Goal: Transaction & Acquisition: Purchase product/service

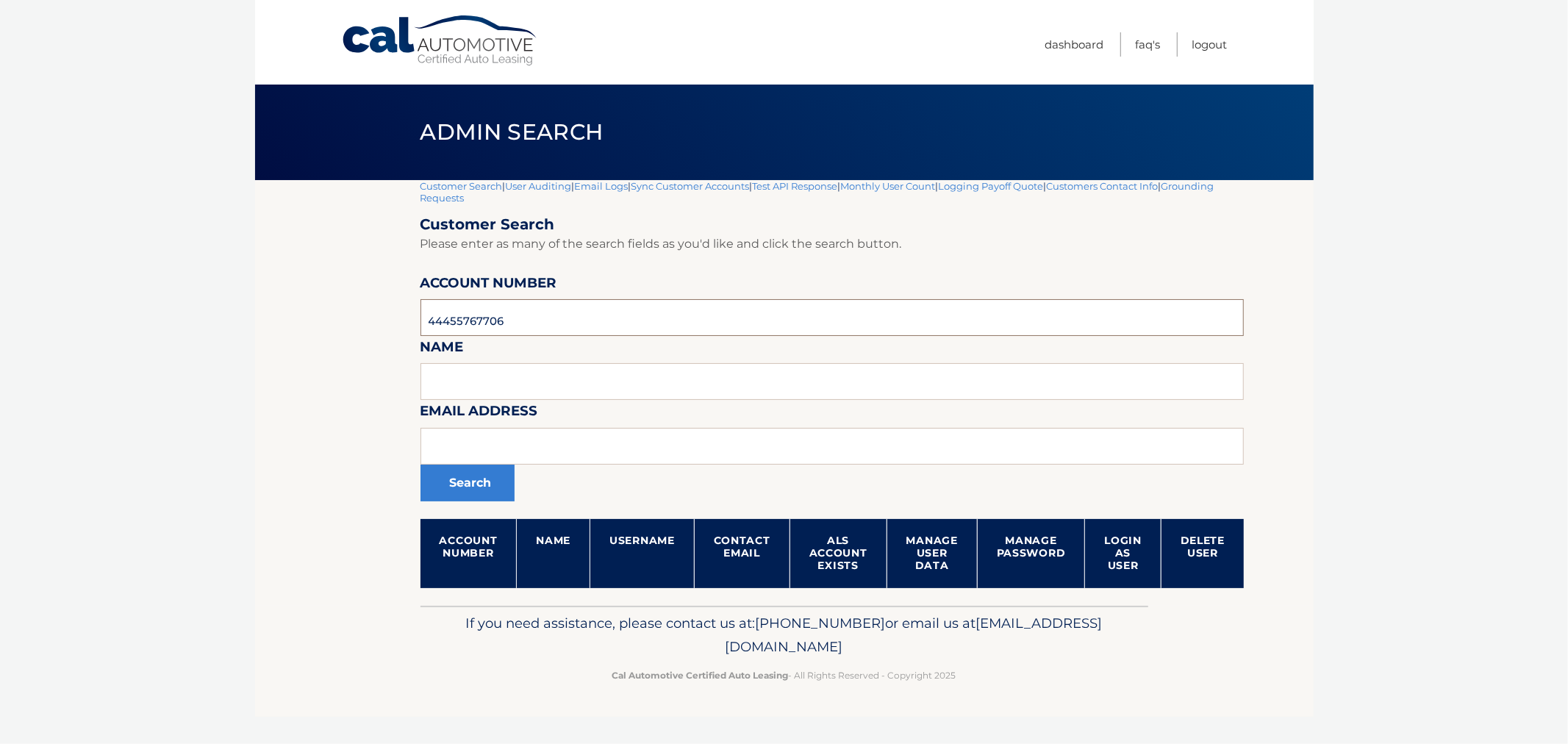
drag, startPoint x: 665, startPoint y: 318, endPoint x: 530, endPoint y: 335, distance: 136.1
click at [203, 309] on body "Cal Automotive Menu Dashboard FAQ's Logout |" at bounding box center [784, 372] width 1568 height 744
paste input "44455545439"
type input "44455545439"
click at [435, 481] on button "Search" at bounding box center [467, 483] width 94 height 37
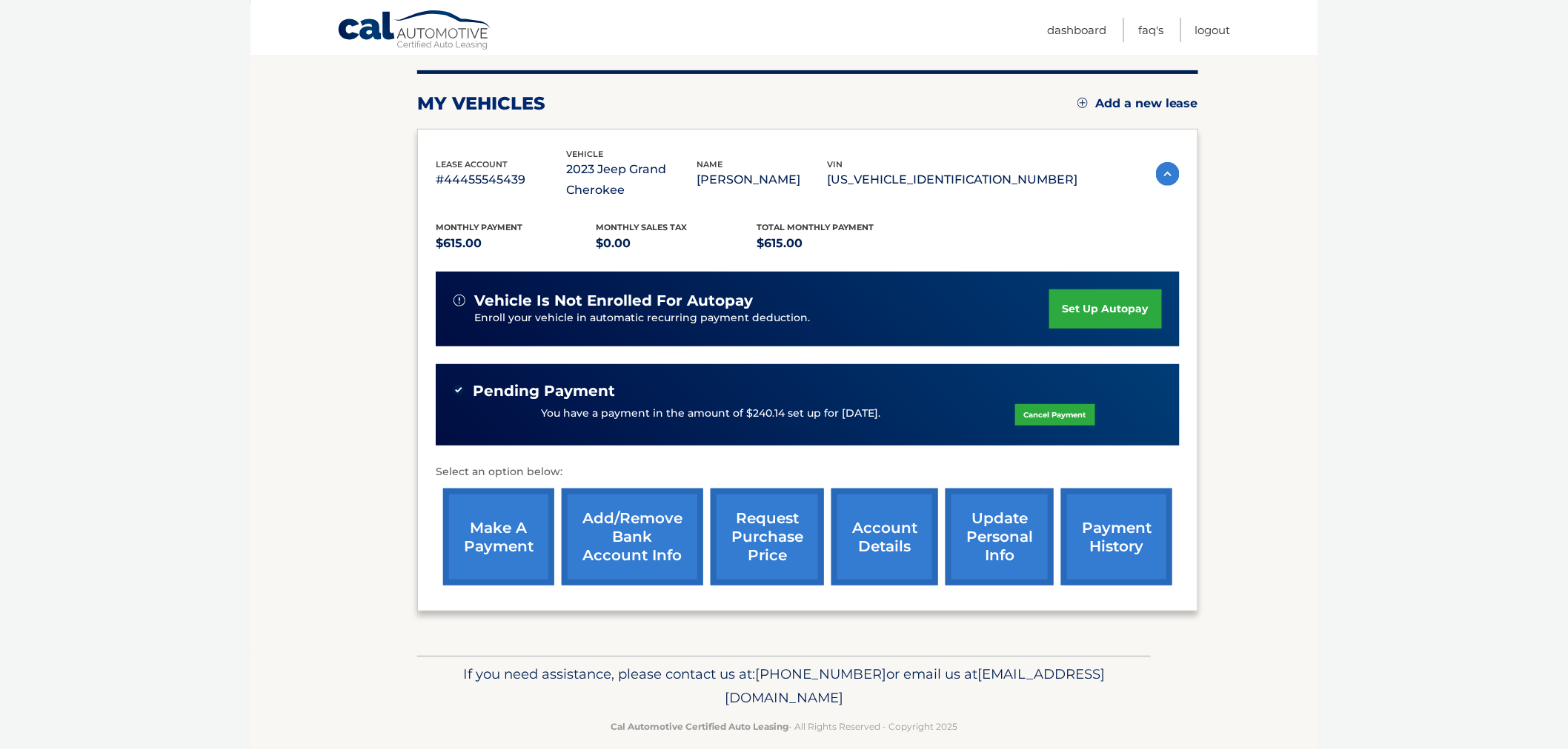
scroll to position [194, 0]
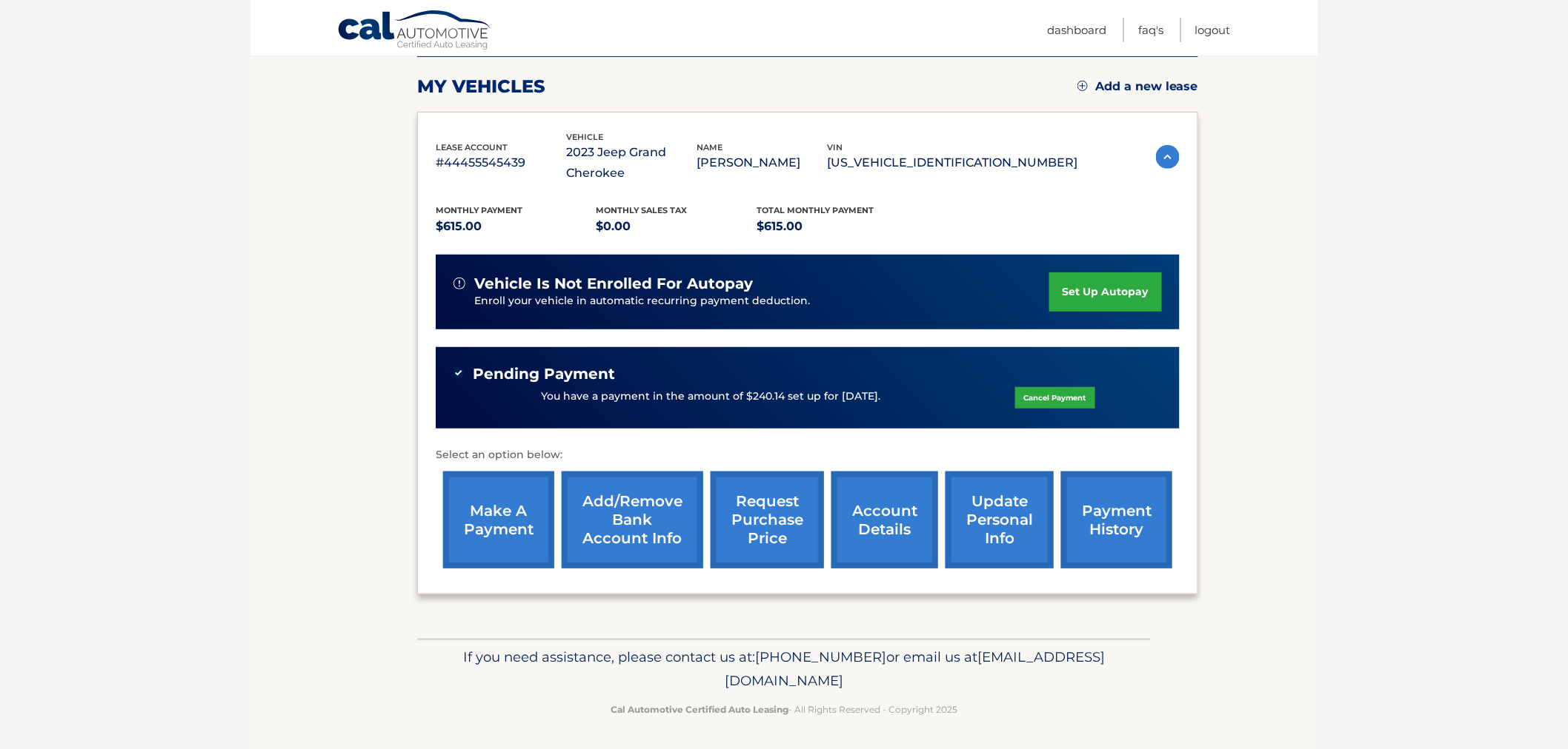
click at [544, 522] on link "make a payment" at bounding box center [499, 520] width 112 height 97
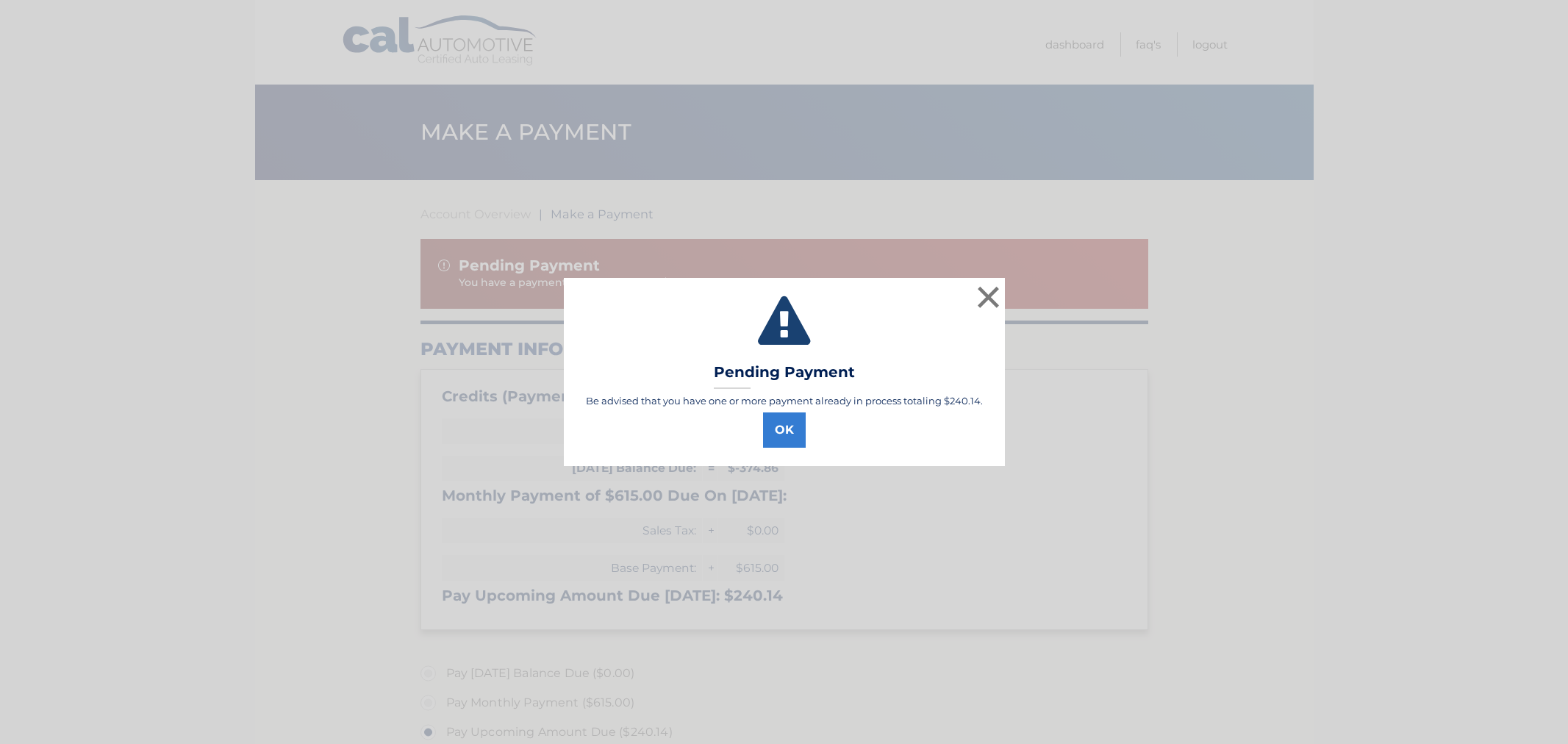
select select "YzZkMTk1NWItODk5OS00ODc2LTk1MGItZWFkMzU0ZDlhMTdj"
click at [800, 440] on button "OK" at bounding box center [784, 430] width 43 height 36
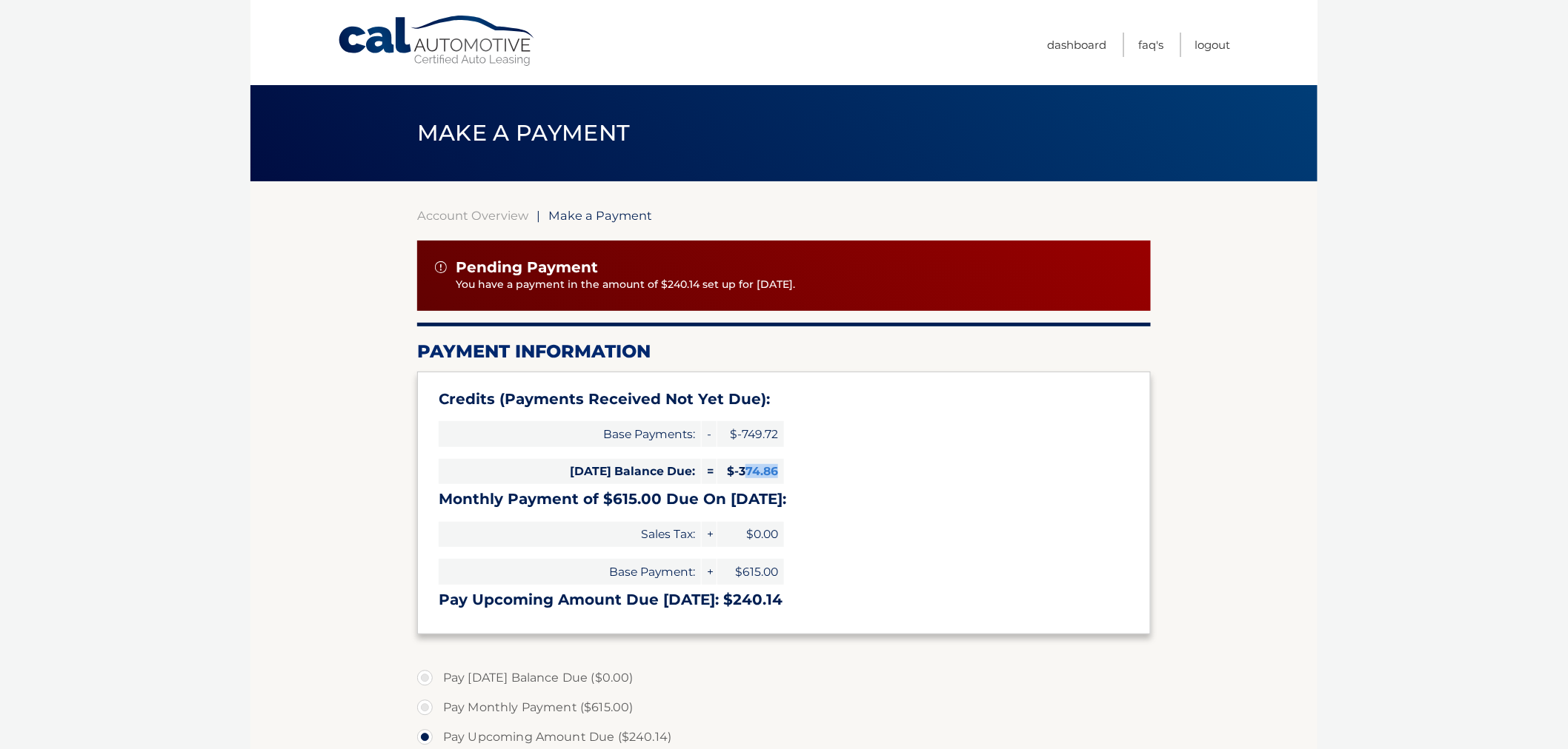
drag, startPoint x: 745, startPoint y: 474, endPoint x: 796, endPoint y: 477, distance: 51.1
click at [796, 477] on div "Credits (Payments Received Not Yet Due): Base Payments: - $-749.72 Today's Bala…" at bounding box center [784, 502] width 734 height 263
click at [805, 476] on div "Credits (Payments Received Not Yet Due): Base Payments: - $-749.72 Today's Bala…" at bounding box center [784, 502] width 734 height 263
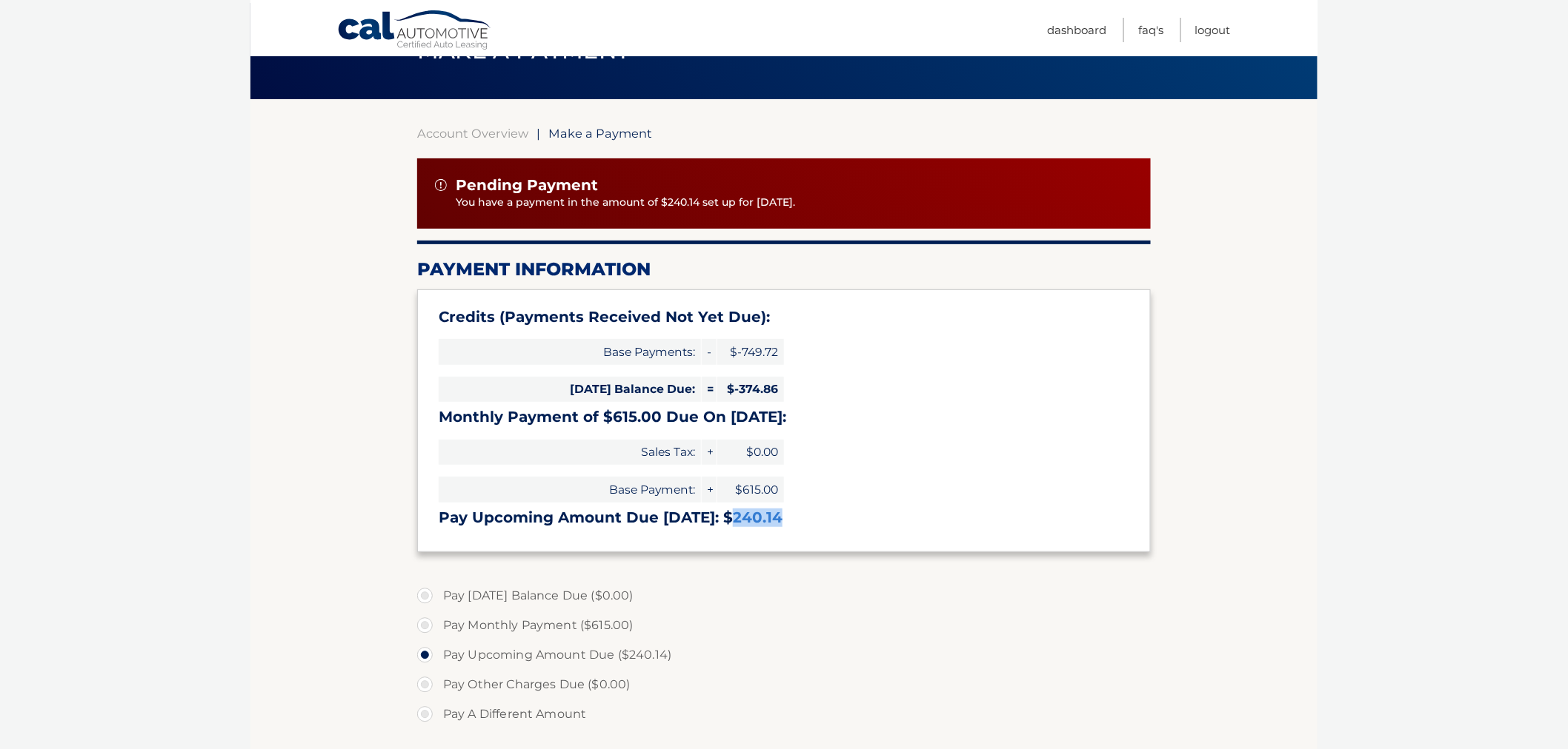
drag, startPoint x: 730, startPoint y: 524, endPoint x: 828, endPoint y: 524, distance: 98.0
click at [828, 524] on h3 "Pay Upcoming Amount Due Oct 03: $240.14" at bounding box center [784, 518] width 690 height 18
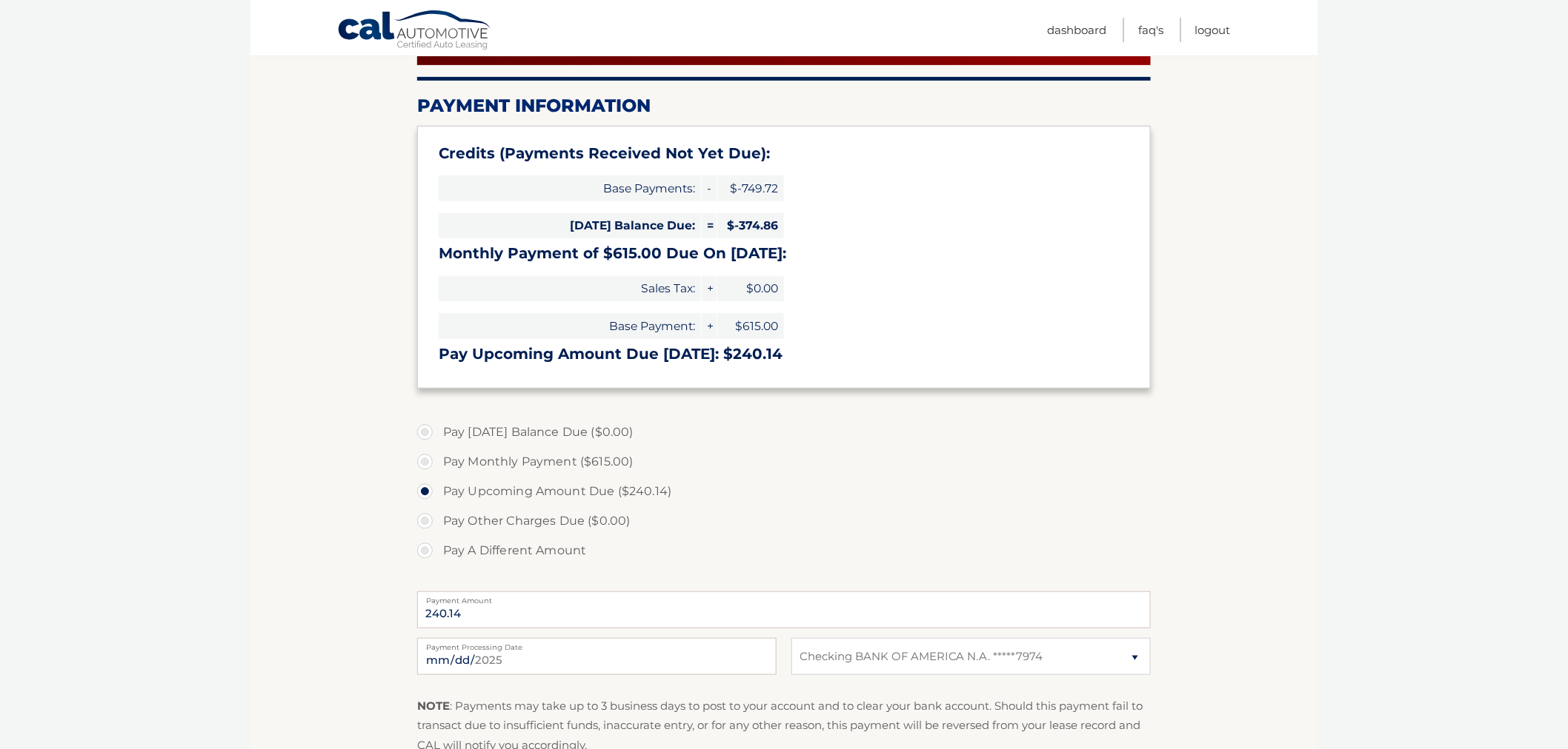
scroll to position [247, 0]
click at [379, 277] on section "Account Overview | Make a Payment Pending Payment You have a payment in the amo…" at bounding box center [784, 392] width 1067 height 915
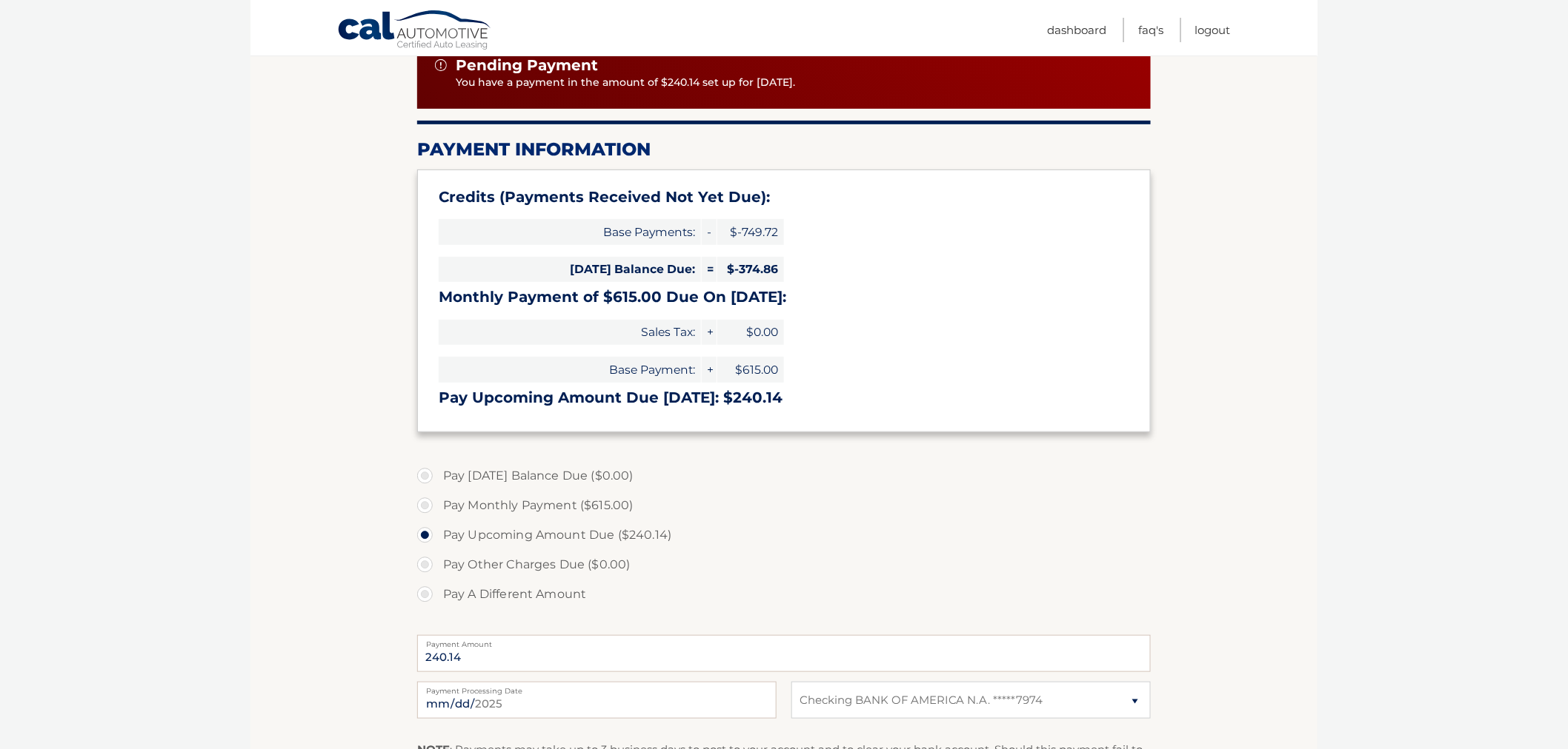
scroll to position [164, 0]
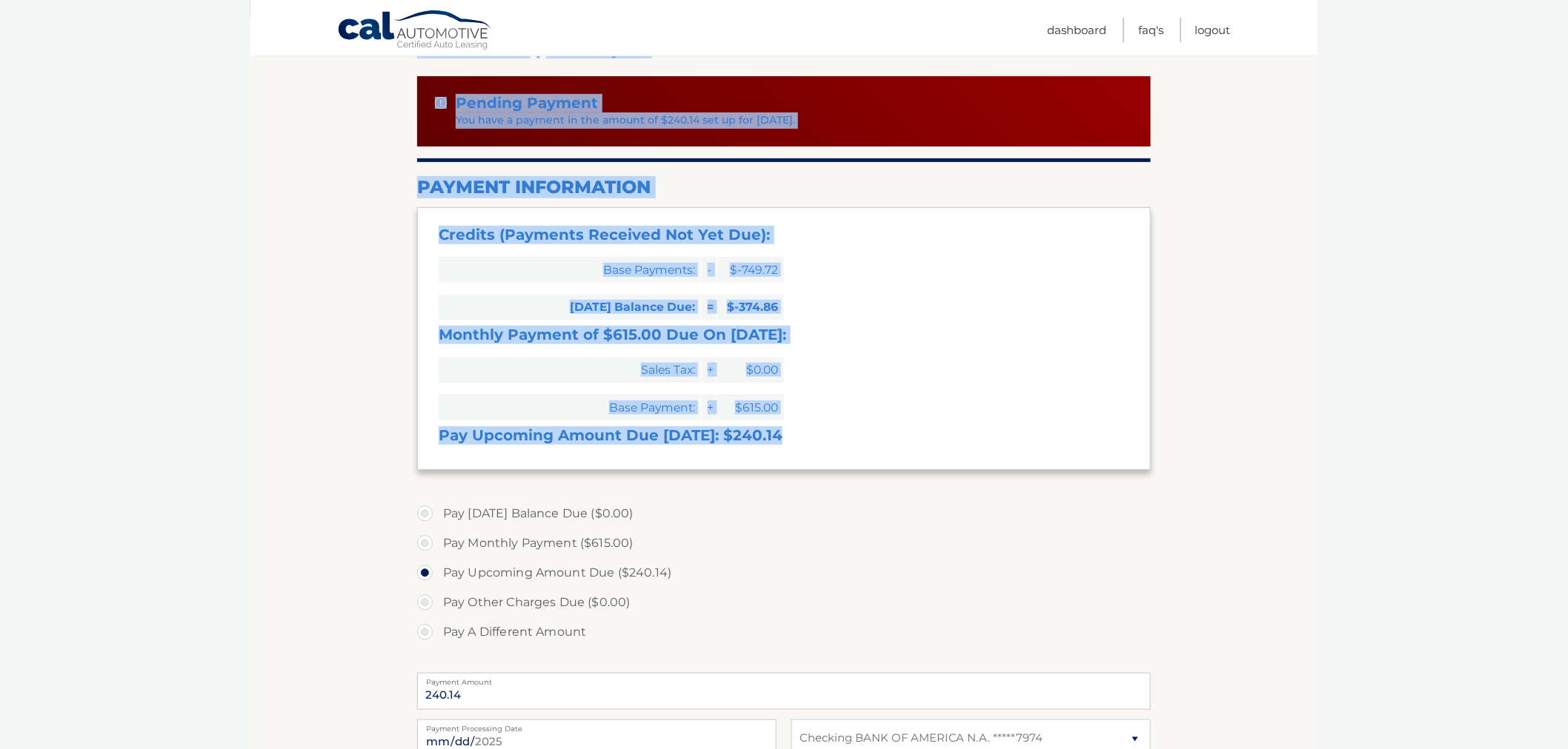
drag, startPoint x: 409, startPoint y: 182, endPoint x: 899, endPoint y: 433, distance: 550.5
click at [961, 470] on section "Account Overview | Make a Payment Pending Payment You have a payment in the amo…" at bounding box center [784, 474] width 1067 height 915
click at [898, 433] on h3 "Pay Upcoming Amount Due Oct 03: $240.14" at bounding box center [784, 436] width 690 height 18
drag, startPoint x: 876, startPoint y: 437, endPoint x: 345, endPoint y: 105, distance: 626.2
click at [345, 105] on section "Account Overview | Make a Payment Pending Payment You have a payment in the amo…" at bounding box center [784, 474] width 1067 height 915
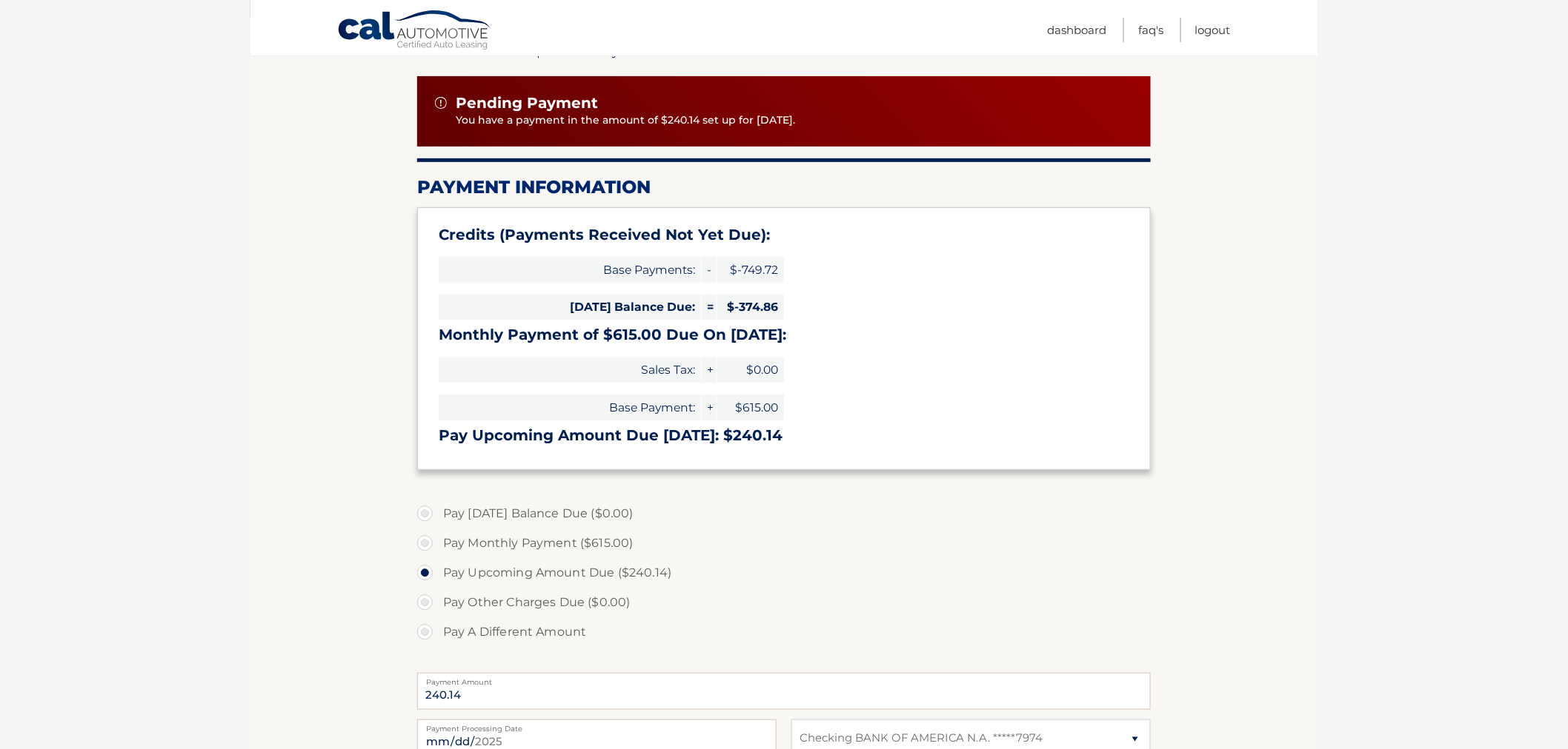
click at [348, 99] on section "Account Overview | Make a Payment Pending Payment You have a payment in the amo…" at bounding box center [784, 474] width 1067 height 915
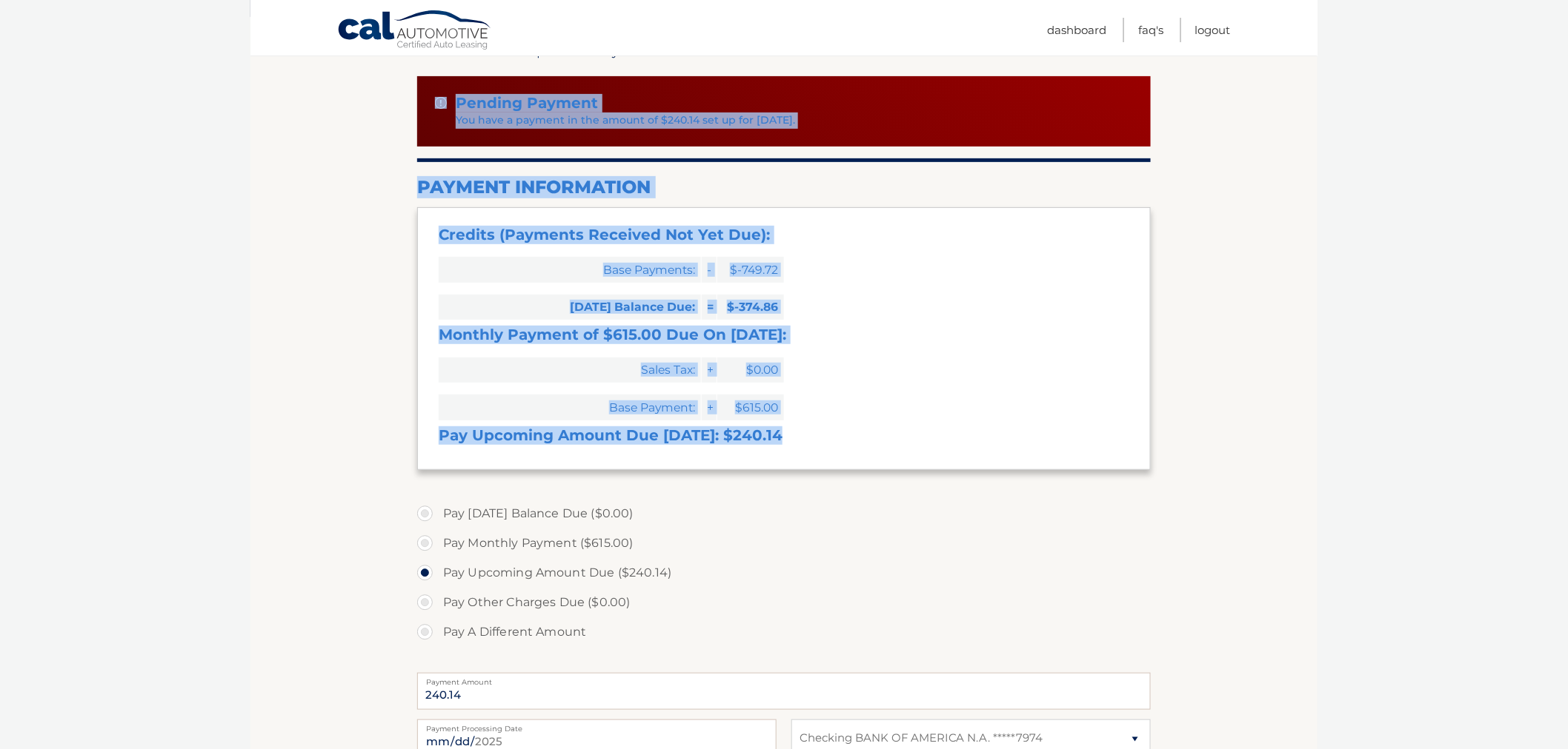
drag, startPoint x: 447, startPoint y: 92, endPoint x: 832, endPoint y: 436, distance: 516.3
click at [832, 436] on section "Account Overview | Make a Payment Pending Payment You have a payment in the amo…" at bounding box center [784, 487] width 734 height 888
click at [832, 437] on h3 "Pay Upcoming Amount Due Oct 03: $240.14" at bounding box center [784, 436] width 690 height 18
drag, startPoint x: 819, startPoint y: 442, endPoint x: 365, endPoint y: 104, distance: 566.0
click at [365, 104] on section "Account Overview | Make a Payment Pending Payment You have a payment in the amo…" at bounding box center [784, 474] width 1067 height 915
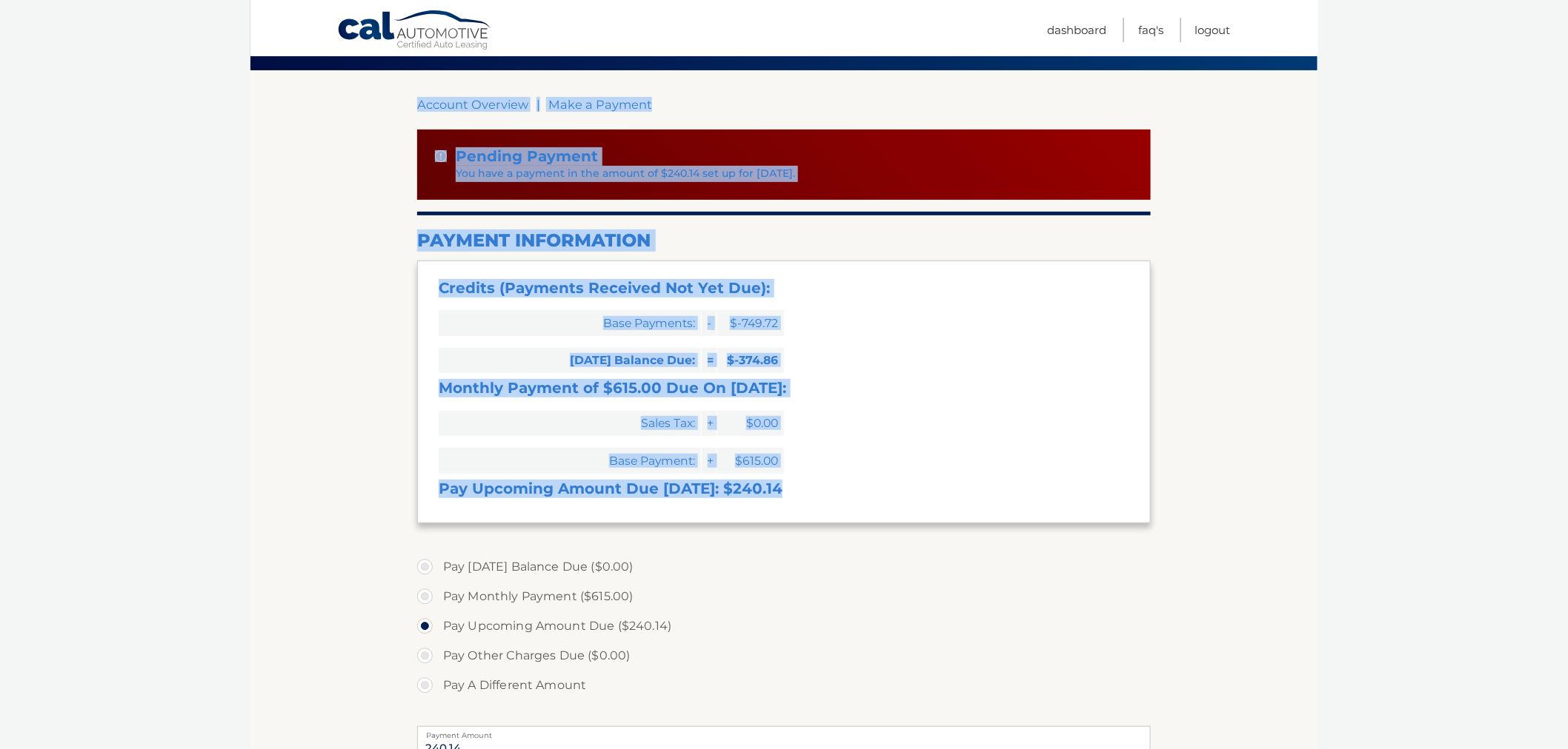
scroll to position [82, 0]
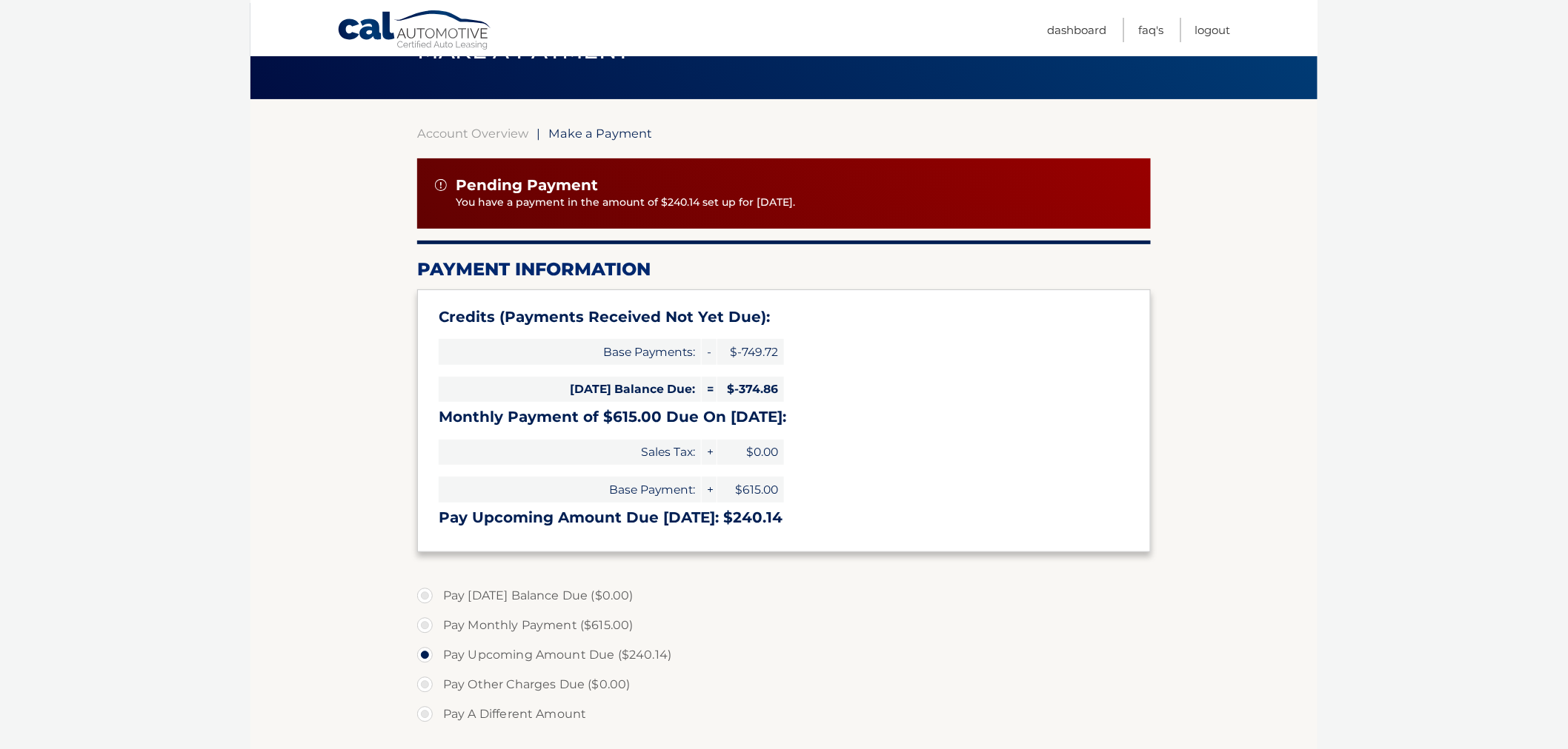
click at [409, 130] on section "Account Overview | Make a Payment Pending Payment You have a payment in the amo…" at bounding box center [784, 556] width 1067 height 915
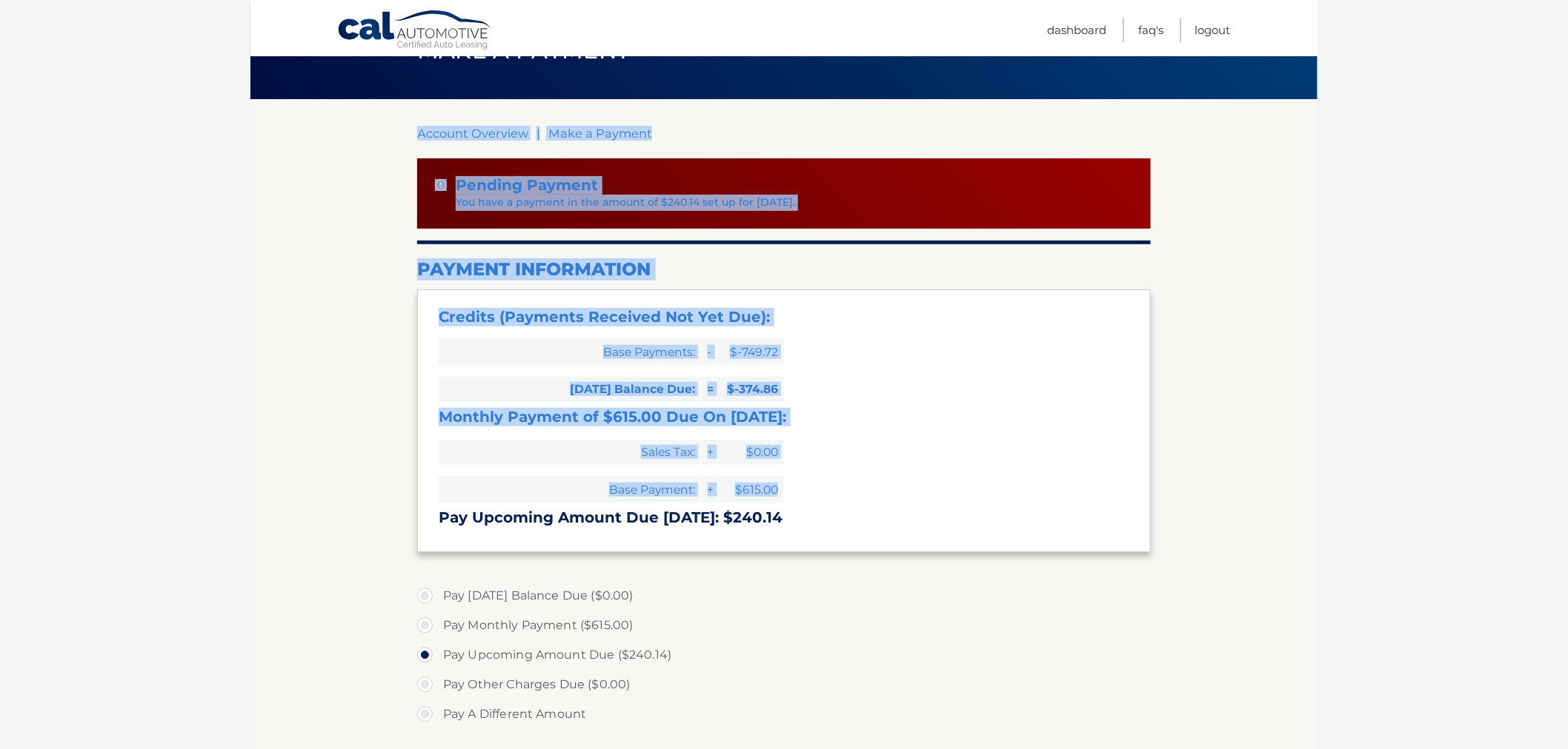
drag, startPoint x: 411, startPoint y: 120, endPoint x: 841, endPoint y: 526, distance: 591.4
click at [855, 509] on section "Account Overview | Make a Payment Pending Payment You have a payment in the amo…" at bounding box center [784, 556] width 1067 height 915
click at [840, 527] on div "Credits (Payments Received Not Yet Due): Base Payments: - $-749.72 Today's Bala…" at bounding box center [784, 420] width 734 height 263
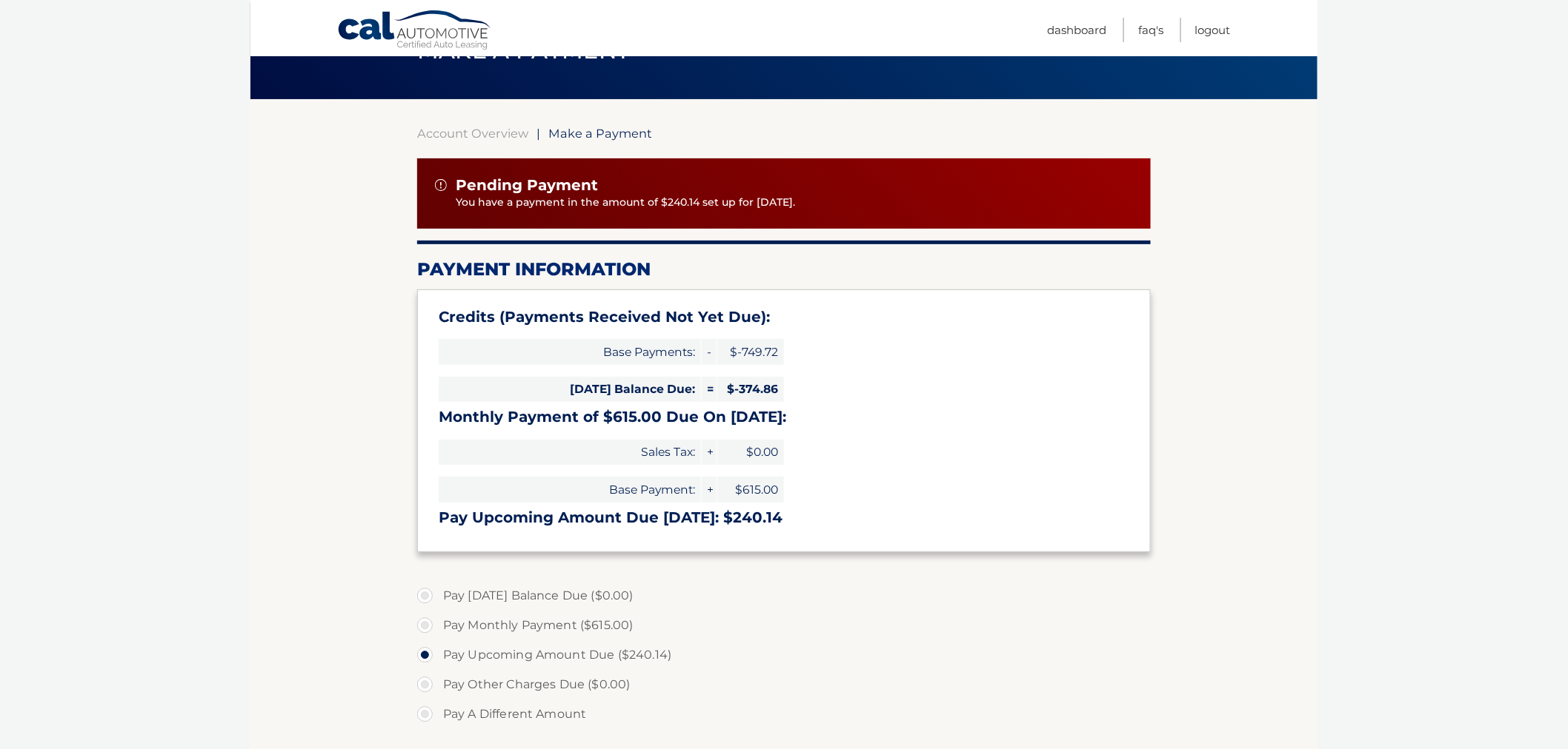
click at [146, 314] on body "Cal Automotive Menu Dashboard FAQ's Logout |" at bounding box center [784, 292] width 1568 height 749
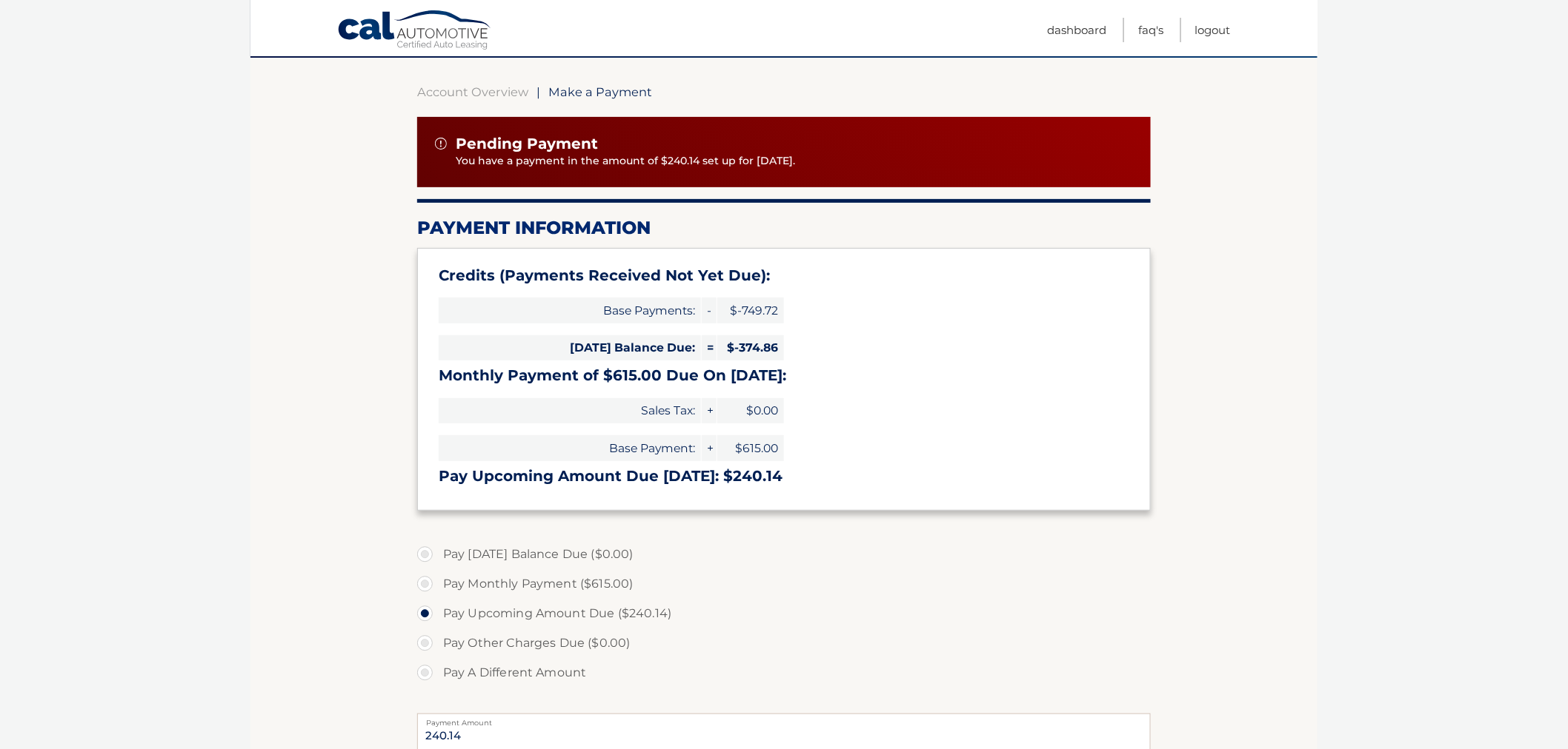
scroll to position [164, 0]
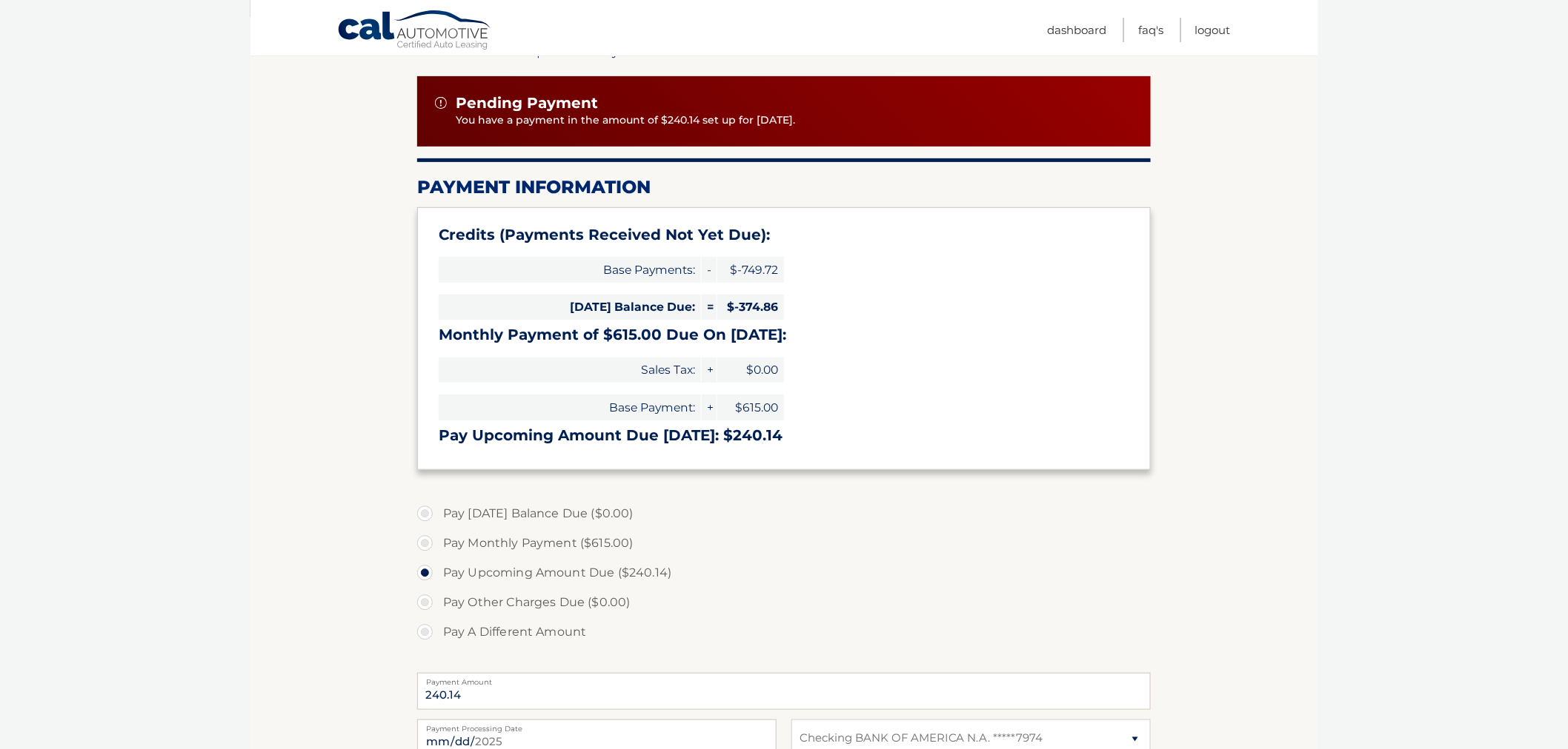
click at [195, 349] on body "Cal Automotive Menu Dashboard FAQ's Logout |" at bounding box center [784, 210] width 1568 height 749
click at [222, 319] on body "Cal Automotive Menu Dashboard FAQ's Logout |" at bounding box center [784, 210] width 1568 height 749
click at [235, 380] on body "Cal Automotive Menu Dashboard FAQ's Logout |" at bounding box center [784, 210] width 1568 height 749
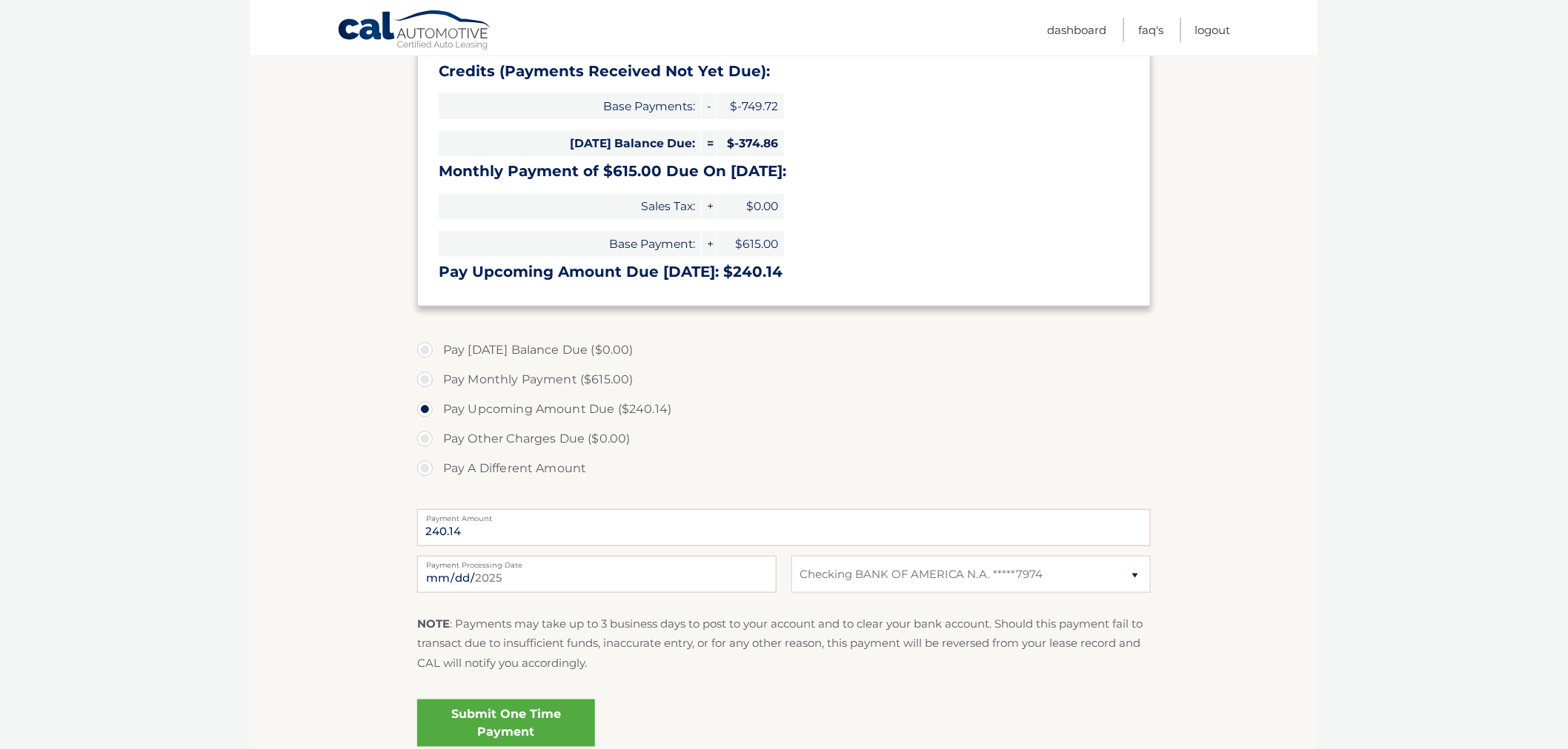
scroll to position [329, 0]
drag, startPoint x: 435, startPoint y: 270, endPoint x: 815, endPoint y: 267, distance: 380.0
click at [815, 267] on div "Credits (Payments Received Not Yet Due): Base Payments: - $-749.72 Today's Bala…" at bounding box center [784, 174] width 734 height 263
click at [820, 268] on h3 "Pay Upcoming Amount Due Oct 03: $240.14" at bounding box center [784, 271] width 690 height 18
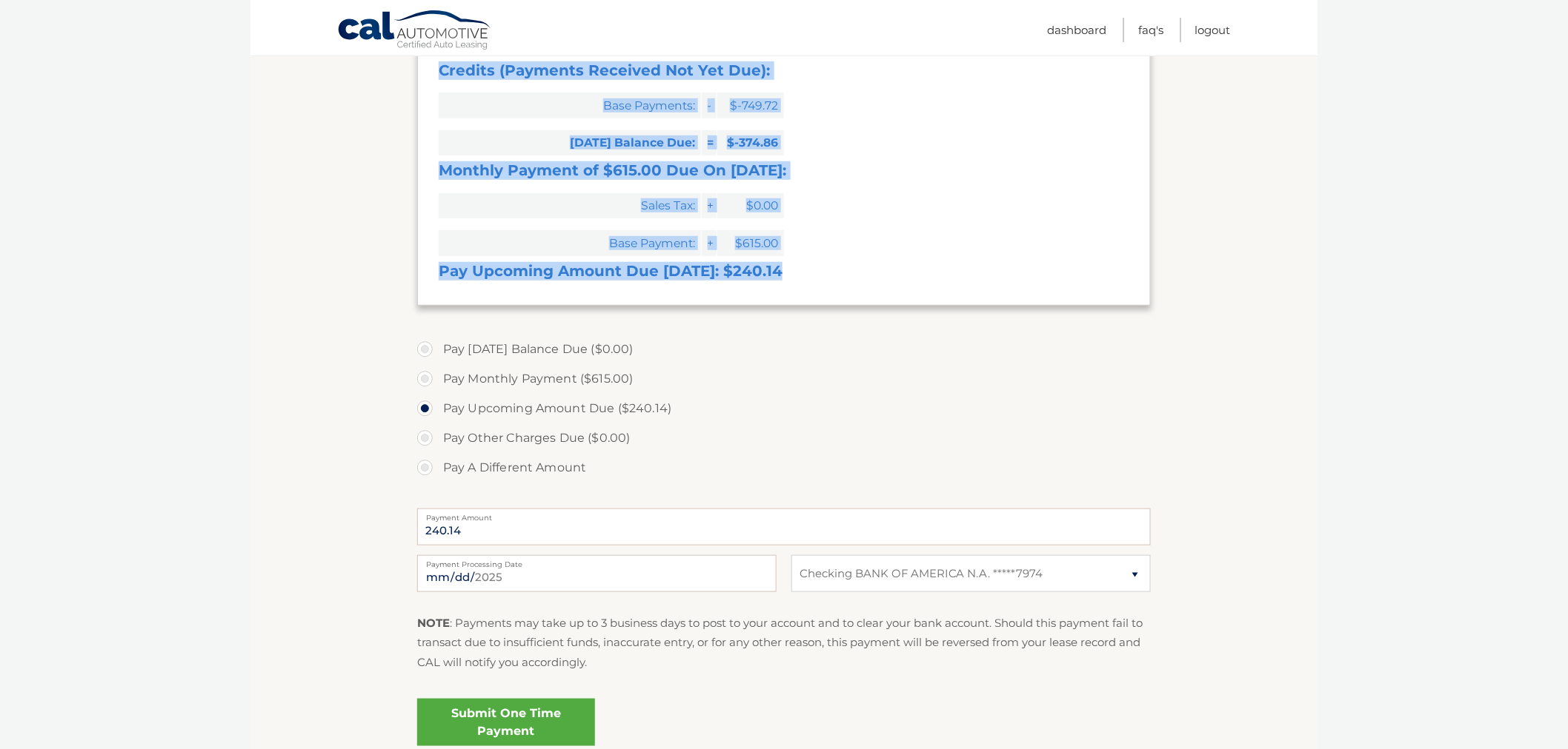
drag, startPoint x: 816, startPoint y: 269, endPoint x: 395, endPoint y: 277, distance: 421.1
click at [395, 277] on section "Account Overview | Make a Payment Pending Payment You have a payment in the amo…" at bounding box center [784, 310] width 1067 height 915
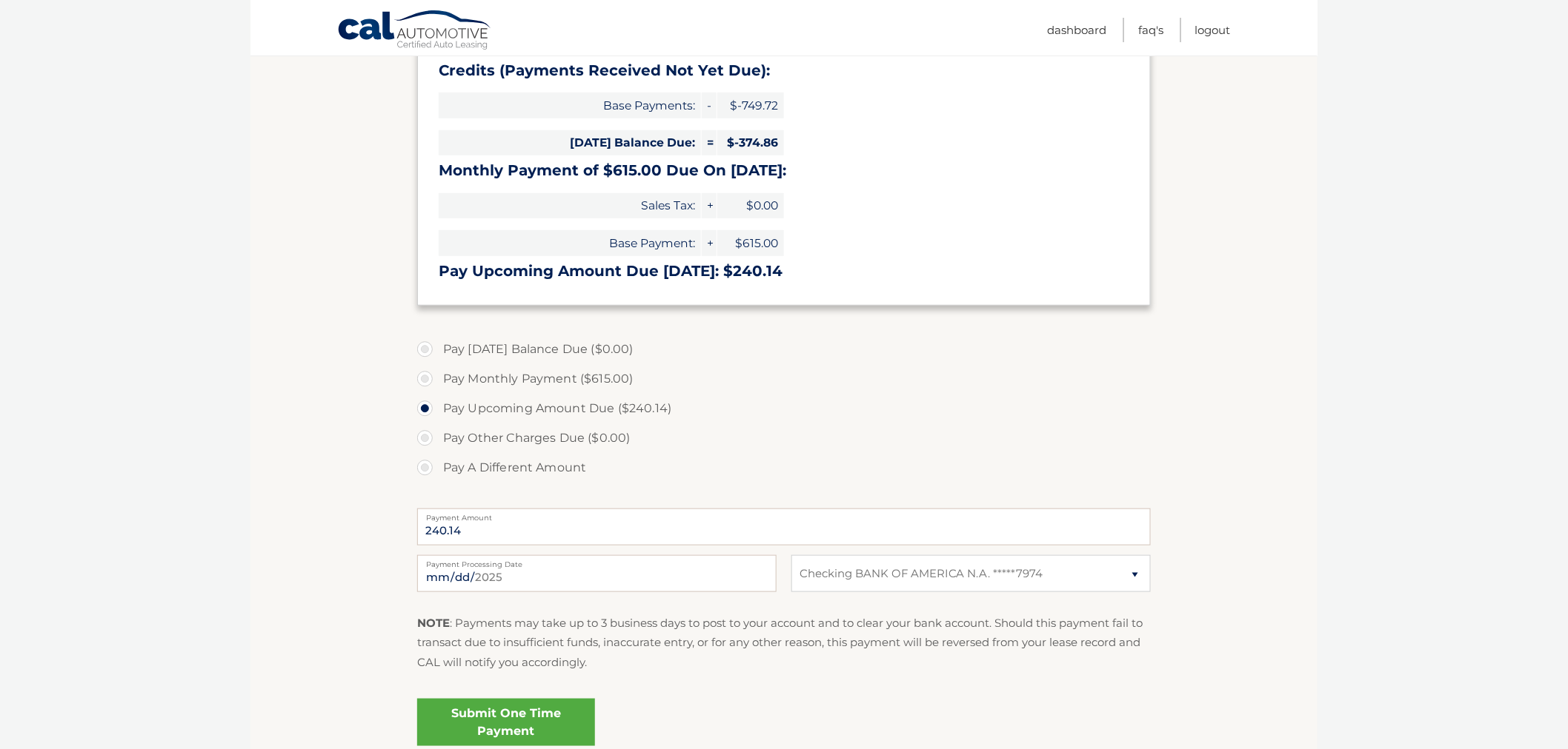
click at [394, 274] on section "Account Overview | Make a Payment Pending Payment You have a payment in the amo…" at bounding box center [784, 310] width 1067 height 915
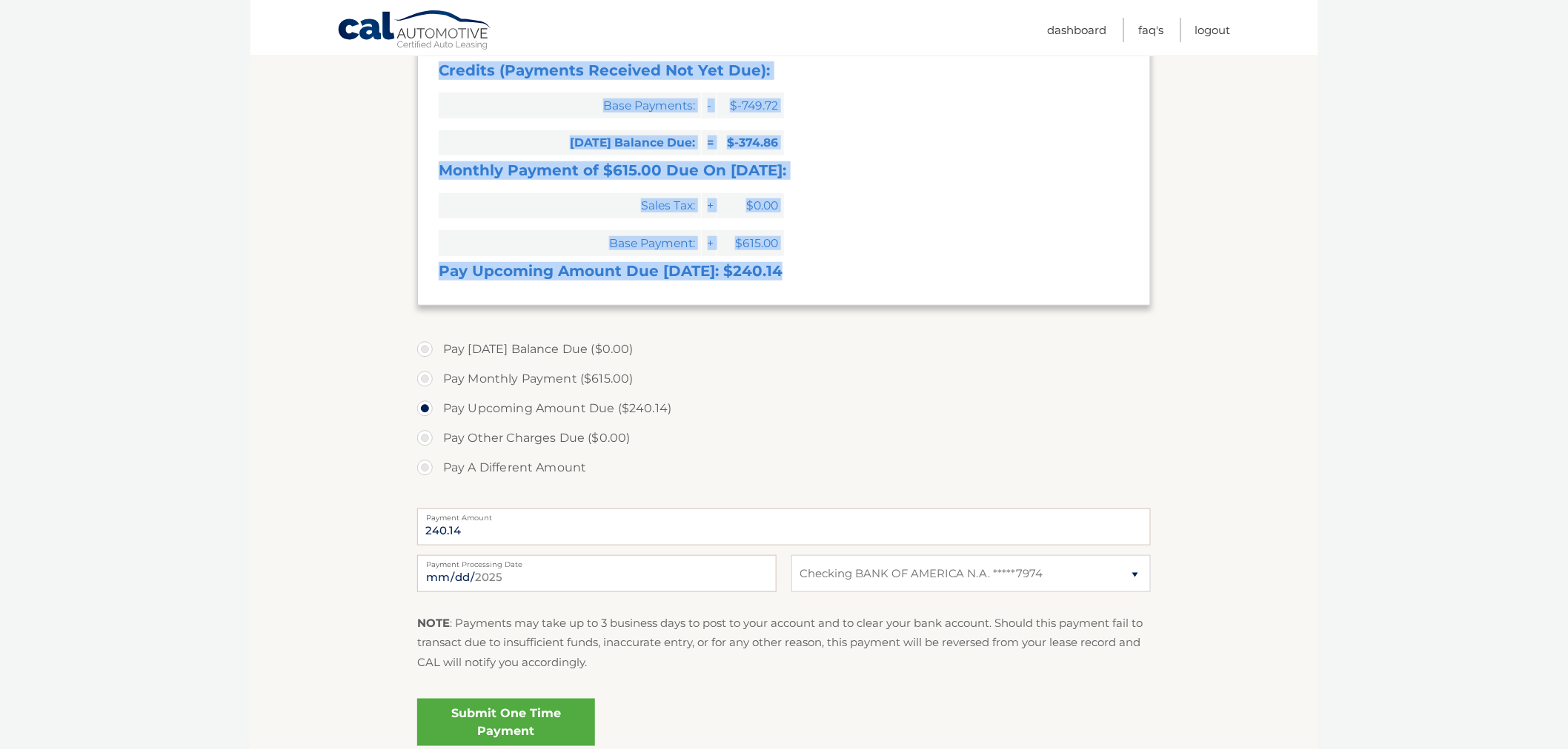
drag, startPoint x: 401, startPoint y: 270, endPoint x: 805, endPoint y: 262, distance: 404.1
click at [805, 262] on section "Account Overview | Make a Payment Pending Payment You have a payment in the amo…" at bounding box center [784, 310] width 1067 height 915
click at [805, 262] on h3 "Pay Upcoming Amount Due Oct 03: $240.14" at bounding box center [784, 271] width 690 height 18
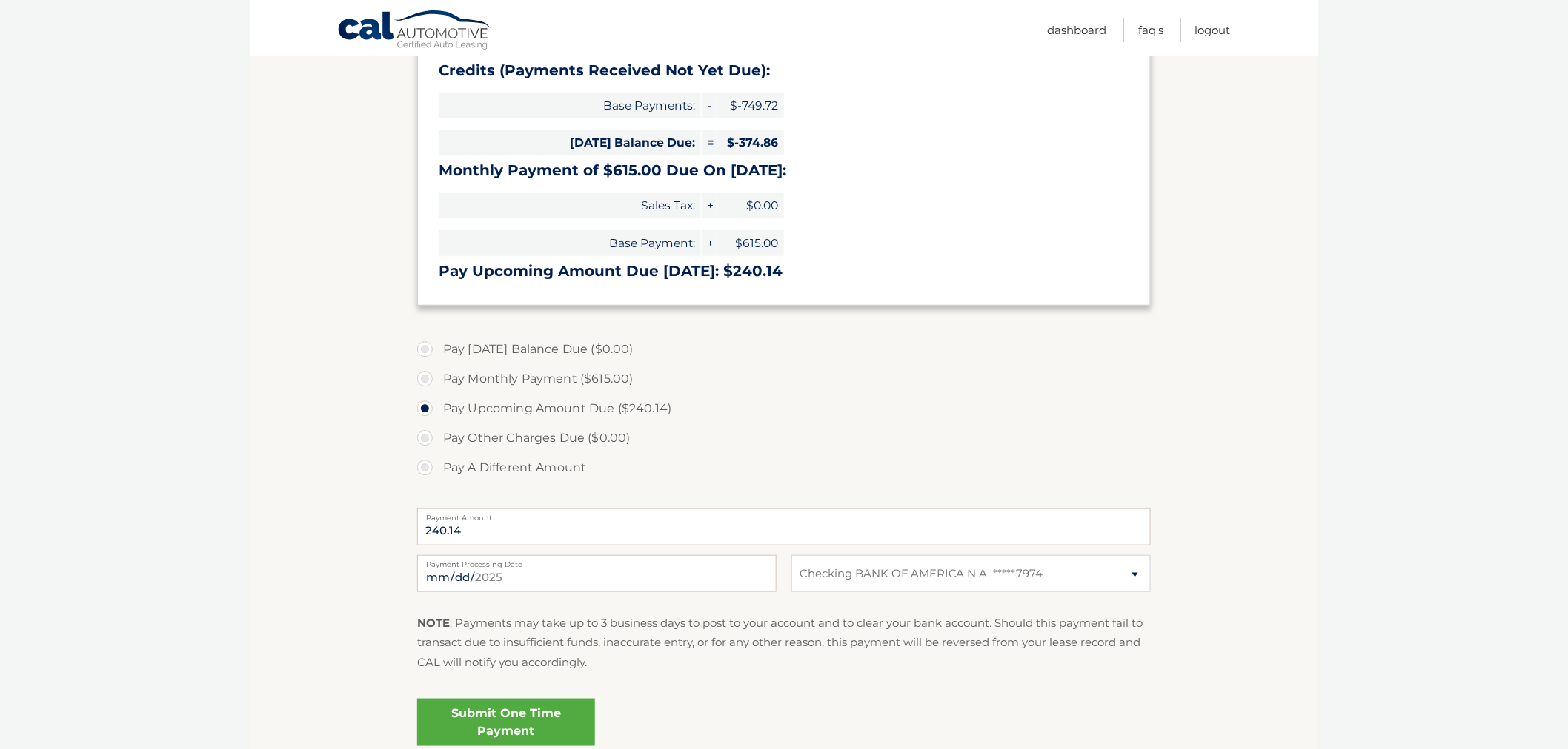
click at [383, 261] on section "Account Overview | Make a Payment Pending Payment You have a payment in the amo…" at bounding box center [784, 310] width 1067 height 915
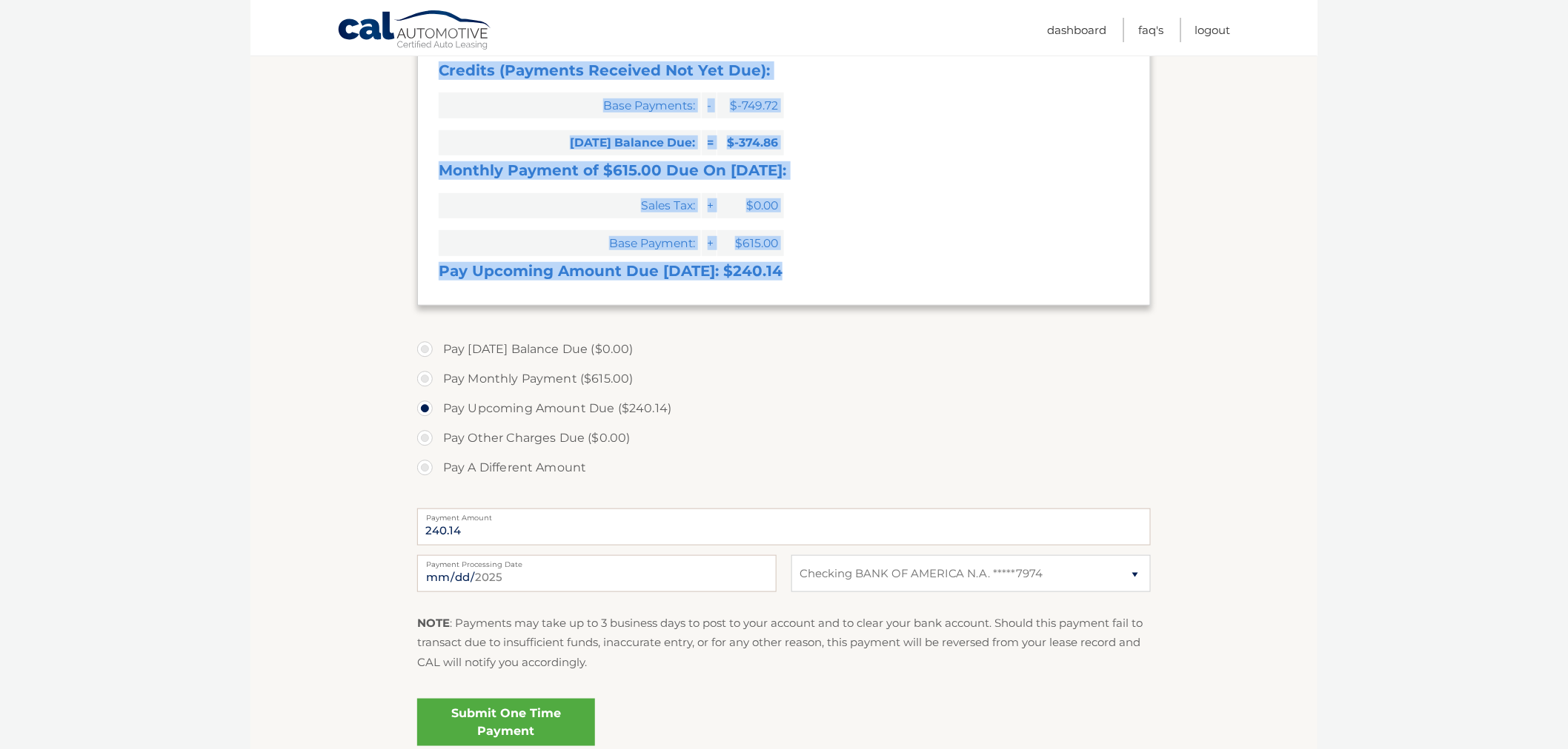
drag, startPoint x: 440, startPoint y: 70, endPoint x: 845, endPoint y: 290, distance: 460.9
click at [845, 290] on div "Credits (Payments Received Not Yet Due): Base Payments: - $-749.72 Today's Bala…" at bounding box center [784, 174] width 734 height 263
click at [835, 287] on div "Credits (Payments Received Not Yet Due): Base Payments: - $-749.72 Today's Bala…" at bounding box center [784, 174] width 734 height 263
drag, startPoint x: 666, startPoint y: 255, endPoint x: 371, endPoint y: 116, distance: 326.1
click at [383, 67] on section "Account Overview | Make a Payment Pending Payment You have a payment in the amo…" at bounding box center [784, 310] width 1067 height 915
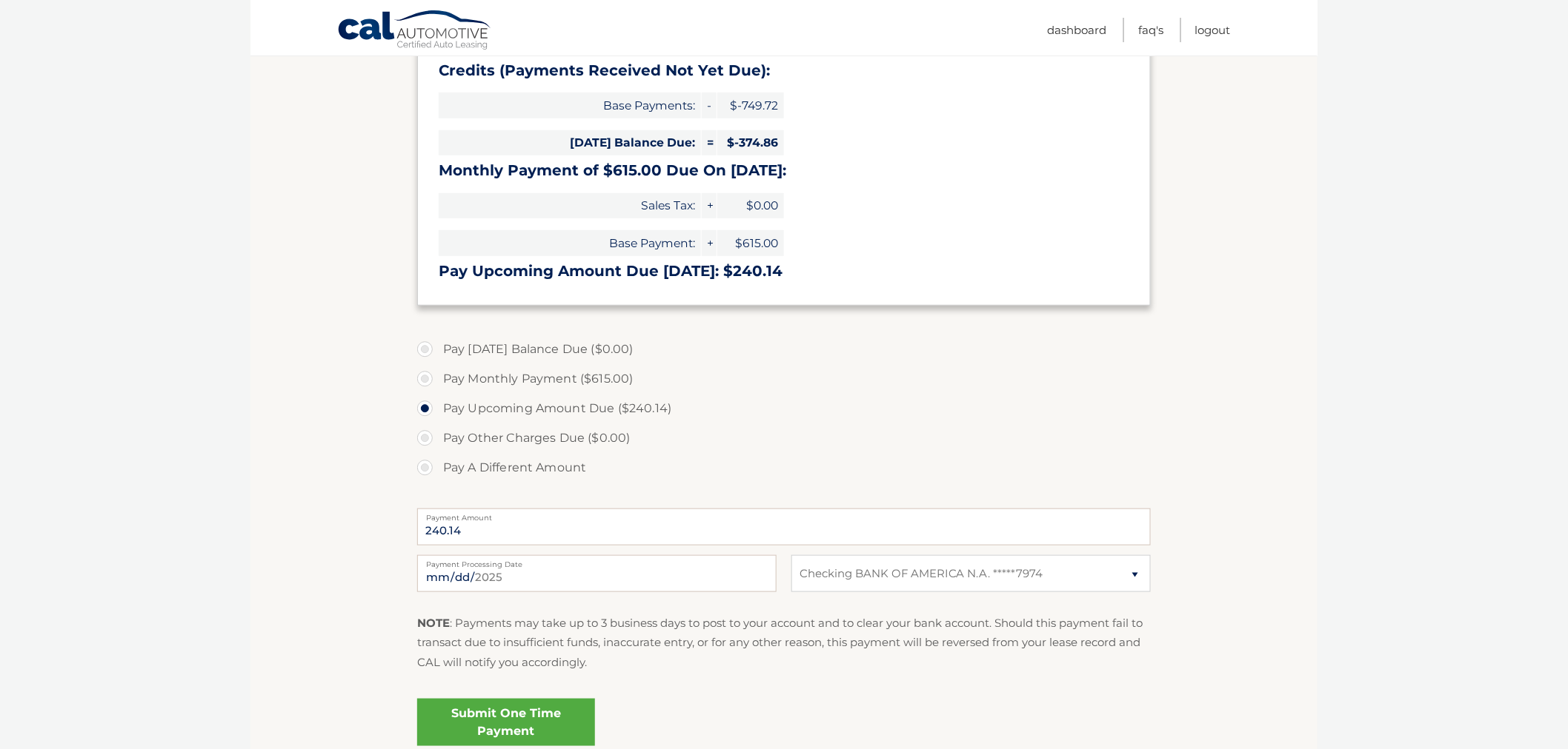
click at [371, 116] on section "Account Overview | Make a Payment Pending Payment You have a payment in the amo…" at bounding box center [784, 310] width 1067 height 915
drag, startPoint x: 207, startPoint y: 312, endPoint x: 383, endPoint y: 305, distance: 176.1
click at [220, 312] on body "Cal Automotive Menu Dashboard FAQ's Logout |" at bounding box center [784, 45] width 1568 height 749
drag, startPoint x: 88, startPoint y: 433, endPoint x: 230, endPoint y: 441, distance: 142.2
click at [88, 420] on html "Cal Automotive Menu Dashboard FAQ's Logout" at bounding box center [784, 45] width 1568 height 749
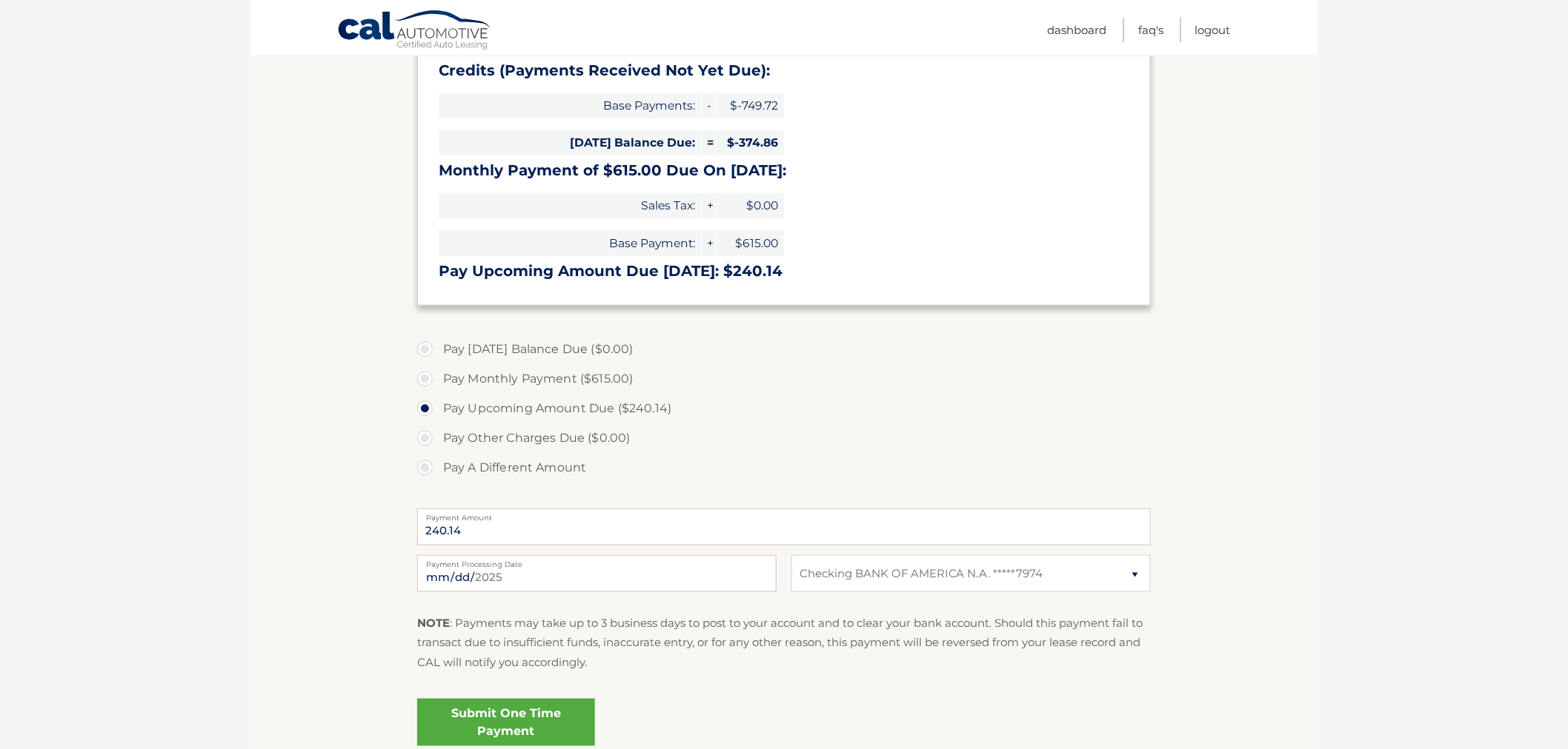
click at [1254, 209] on section "Account Overview | Make a Payment Pending Payment You have a payment in the amo…" at bounding box center [784, 310] width 1067 height 915
click at [1350, 420] on html "Cal Automotive Menu Dashboard FAQ's Logout" at bounding box center [784, 45] width 1568 height 749
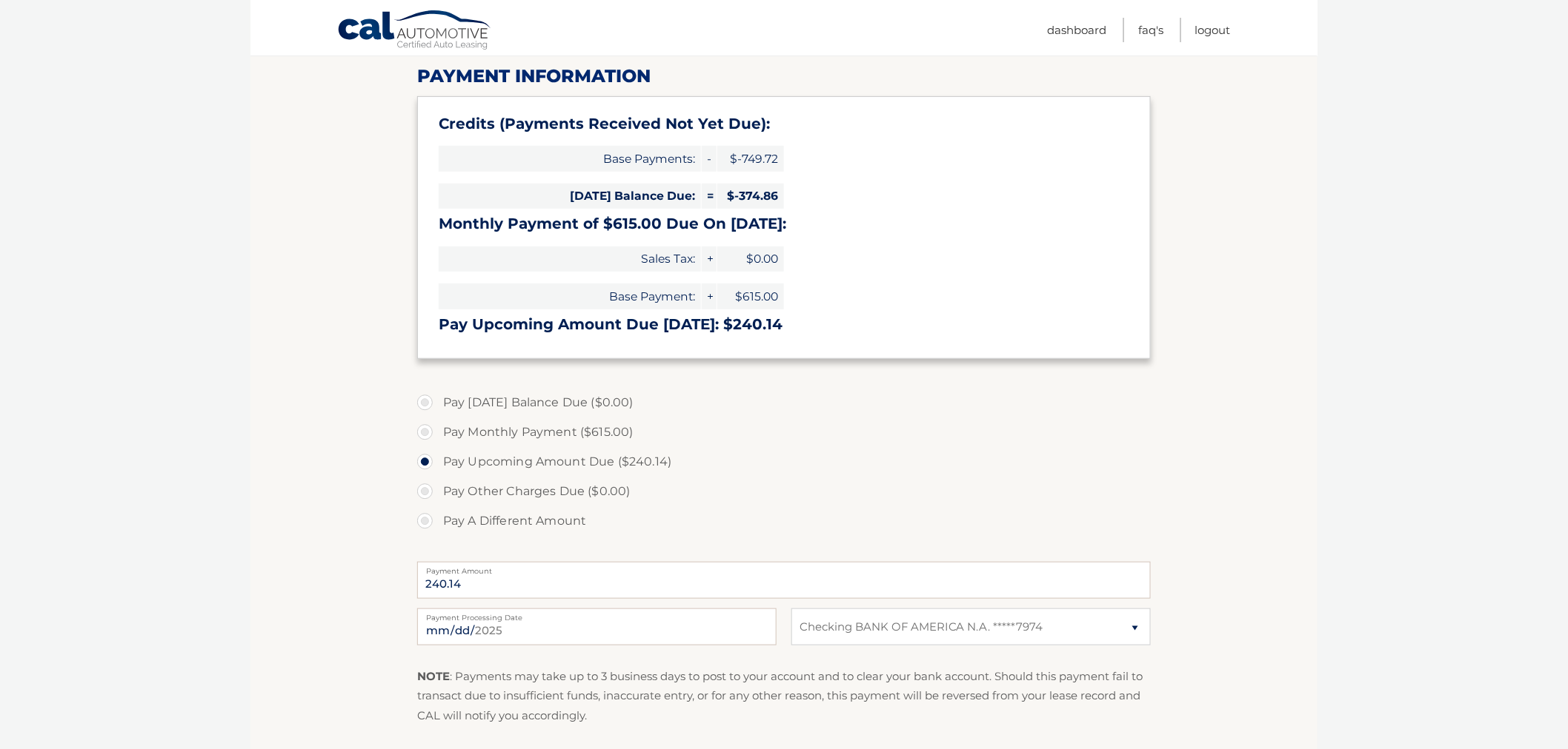
scroll to position [247, 0]
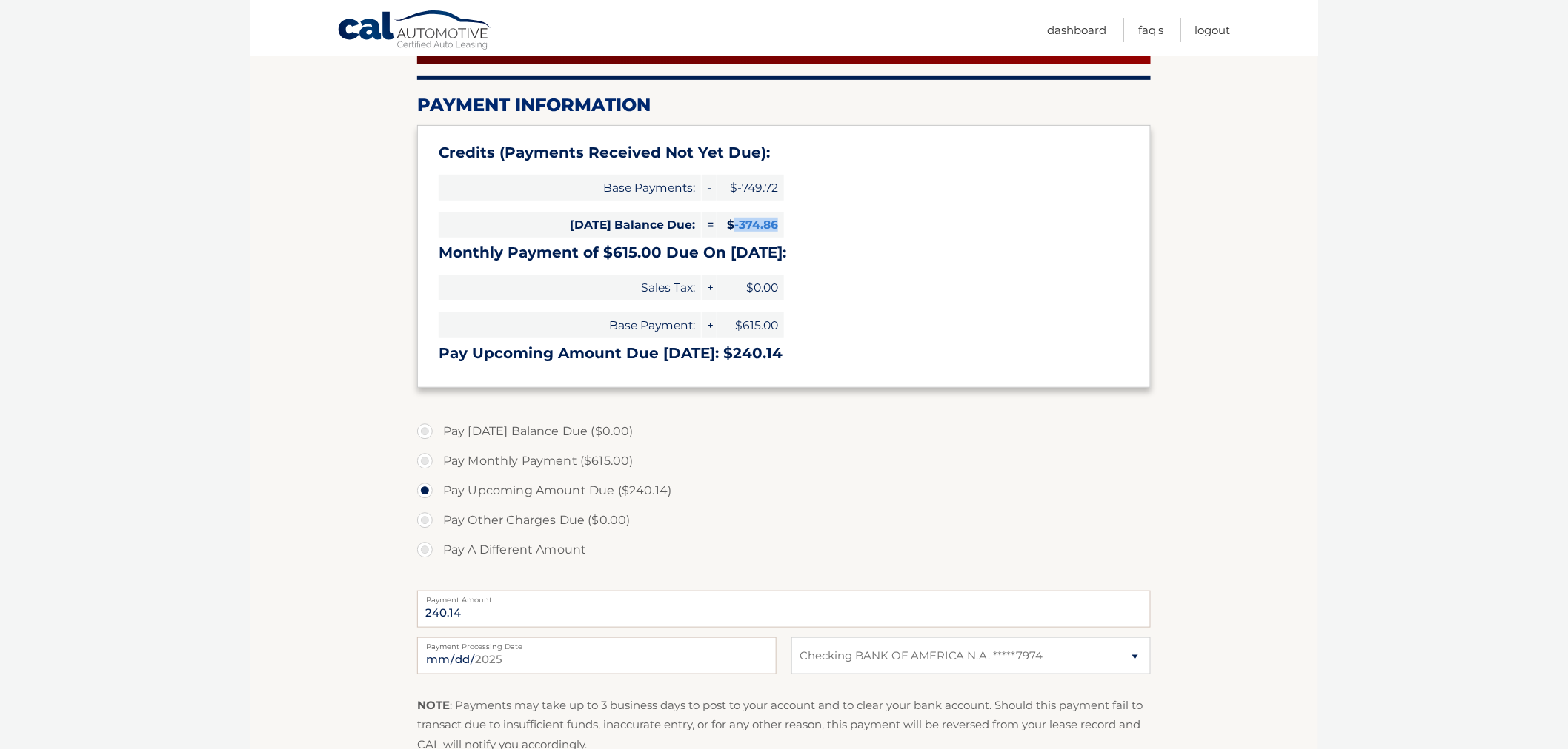
drag, startPoint x: 735, startPoint y: 227, endPoint x: 902, endPoint y: 275, distance: 173.8
click at [785, 226] on div "Credits (Payments Received Not Yet Due): Base Payments: - $-749.72 Today's Bala…" at bounding box center [784, 256] width 734 height 263
click at [990, 306] on div "Credits (Payments Received Not Yet Due): Base Payments: - $-749.72 Today's Bala…" at bounding box center [784, 256] width 734 height 263
drag, startPoint x: 757, startPoint y: 349, endPoint x: 719, endPoint y: 345, distance: 38.2
click at [719, 345] on h3 "Pay Upcoming Amount Due Oct 03: $240.14" at bounding box center [784, 354] width 690 height 18
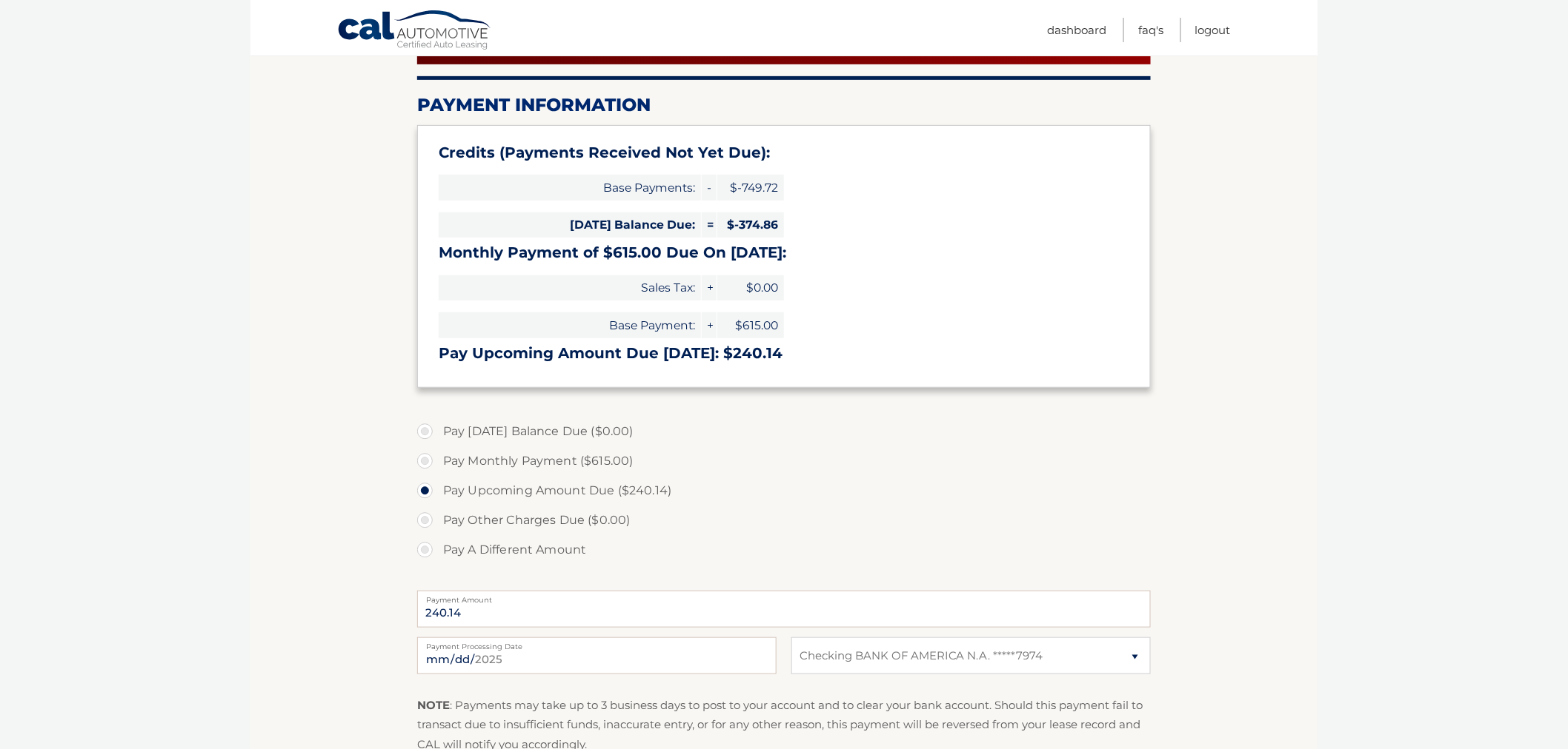
click at [715, 365] on div "Credits (Payments Received Not Yet Due): Base Payments: - $-749.72 Today's Bala…" at bounding box center [784, 256] width 734 height 263
drag, startPoint x: 726, startPoint y: 350, endPoint x: 834, endPoint y: 349, distance: 108.0
click at [832, 349] on h3 "Pay Upcoming Amount Due Oct 03: $240.14" at bounding box center [784, 354] width 690 height 18
click at [1222, 363] on section "Account Overview | Make a Payment Pending Payment You have a payment in the amo…" at bounding box center [784, 392] width 1067 height 915
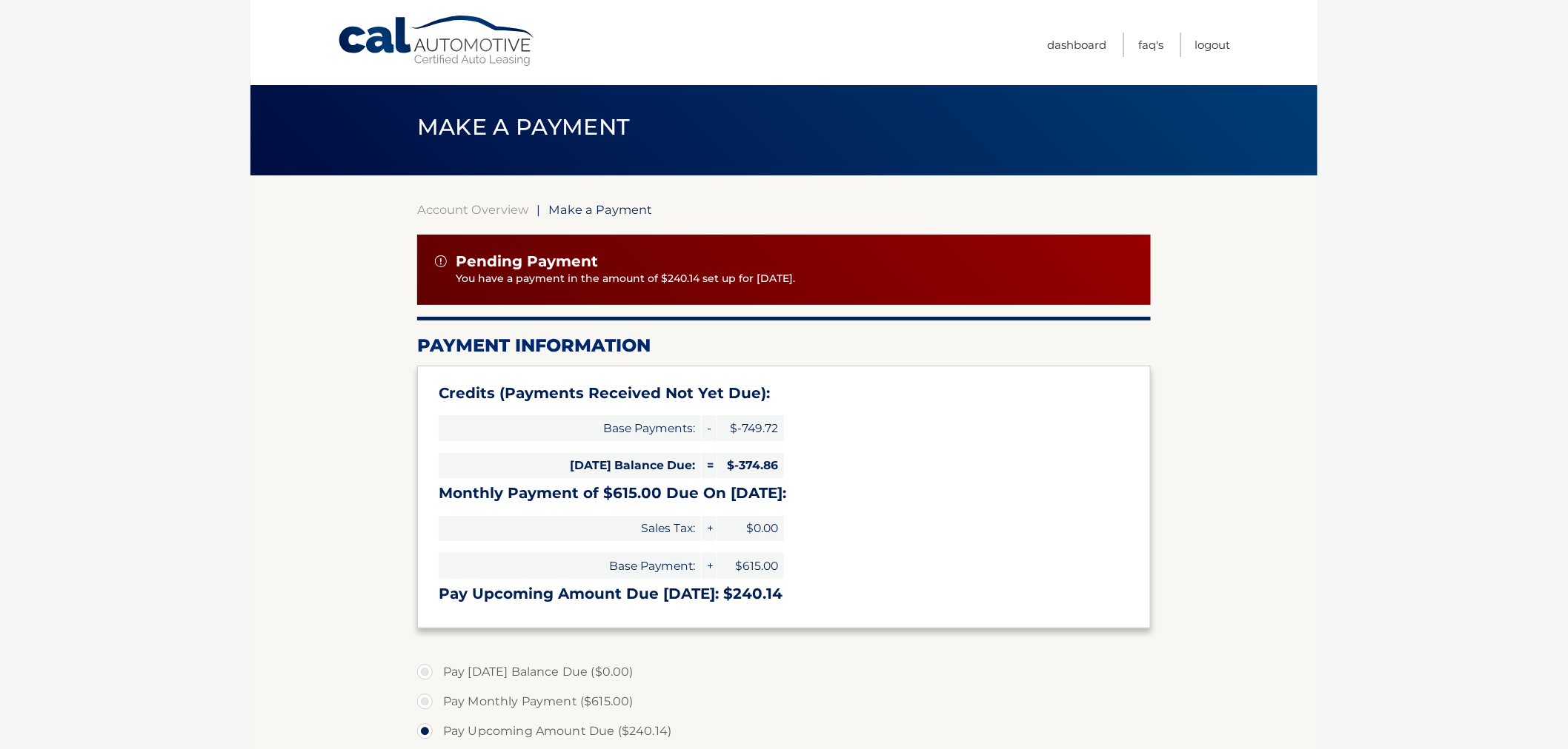
scroll to position [0, 0]
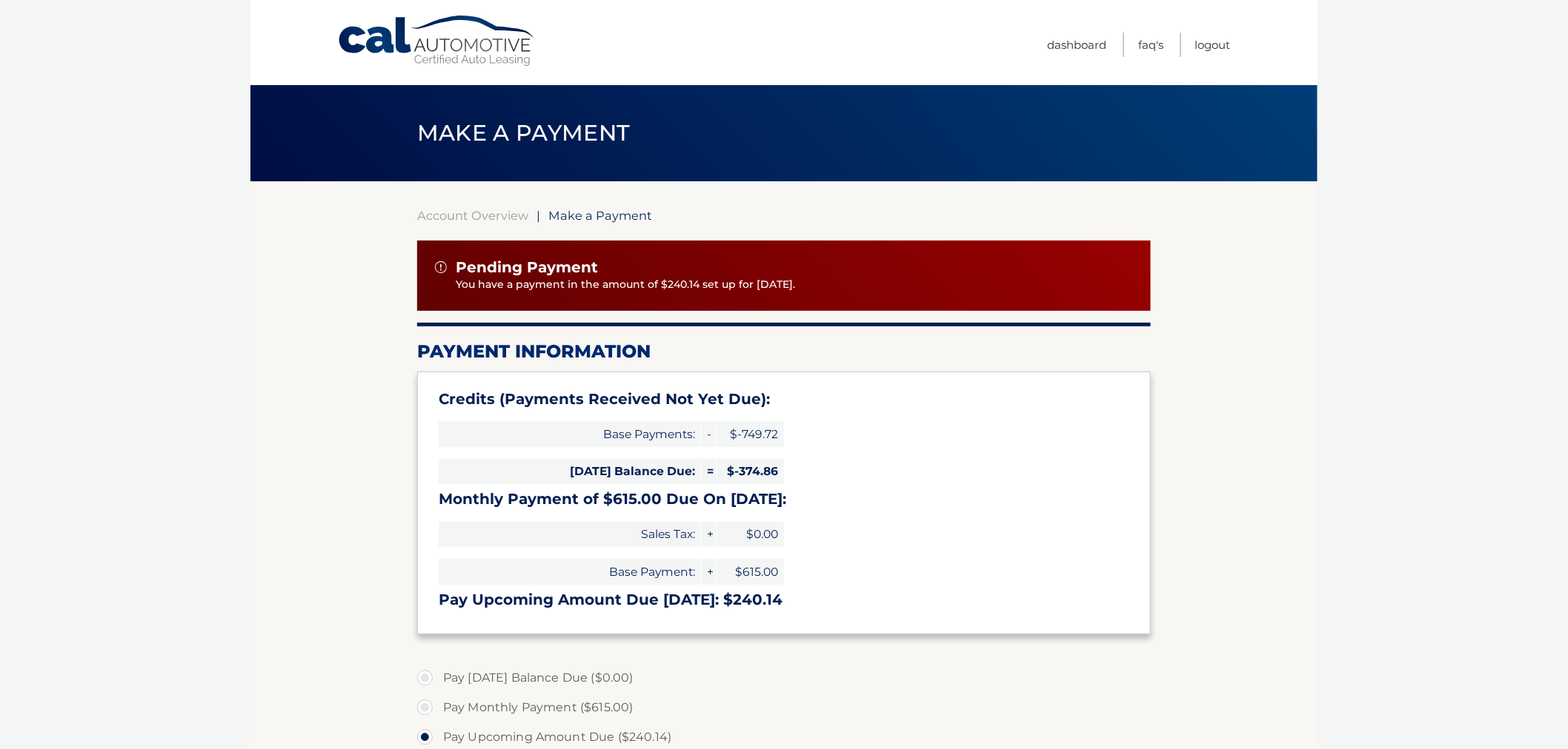
click at [301, 344] on section "Account Overview | Make a Payment Pending Payment You have a payment in the amo…" at bounding box center [784, 638] width 1067 height 915
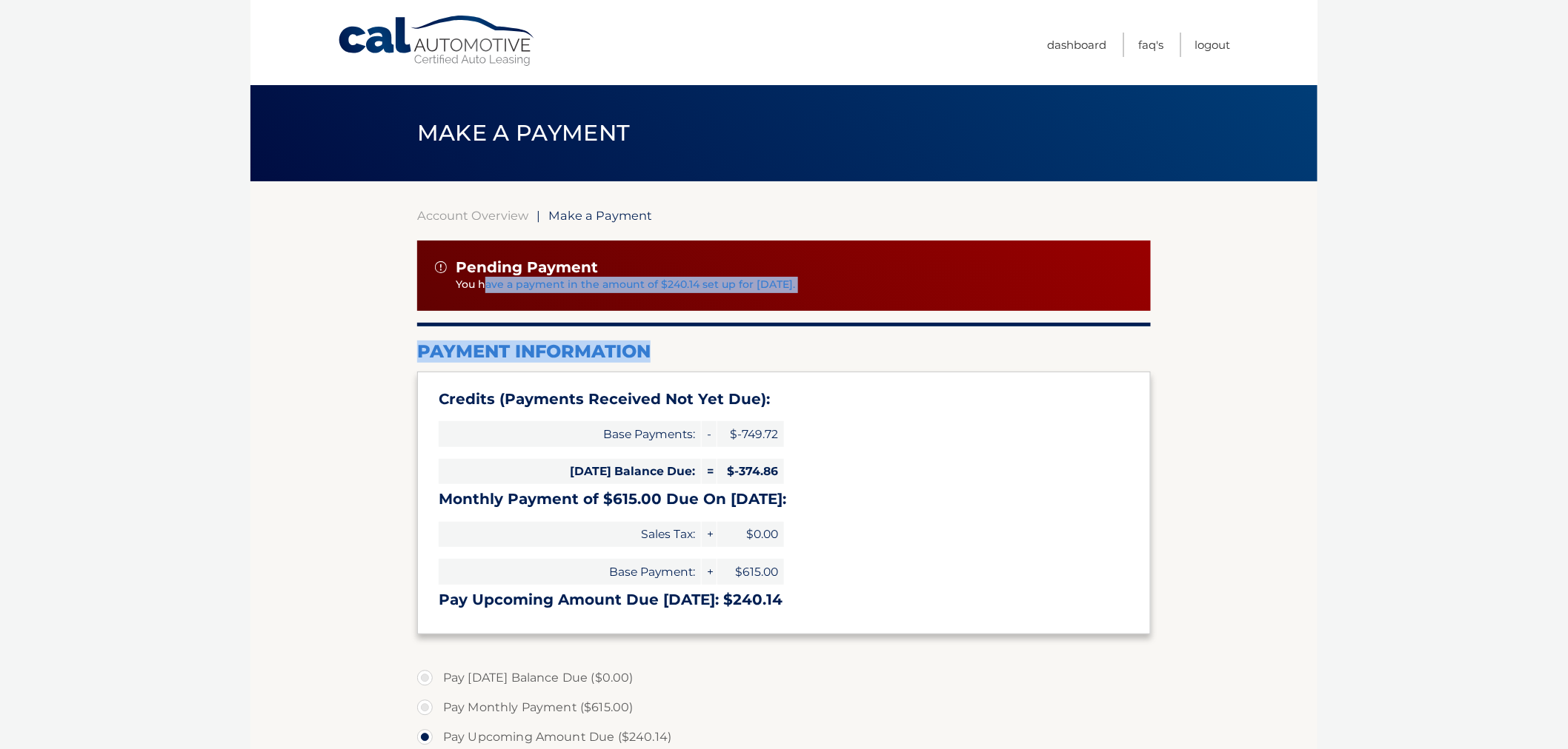
drag, startPoint x: 486, startPoint y: 281, endPoint x: 1031, endPoint y: 387, distance: 555.2
click at [1031, 387] on section "Account Overview | Make a Payment Pending Payment You have a payment in the amo…" at bounding box center [784, 652] width 734 height 888
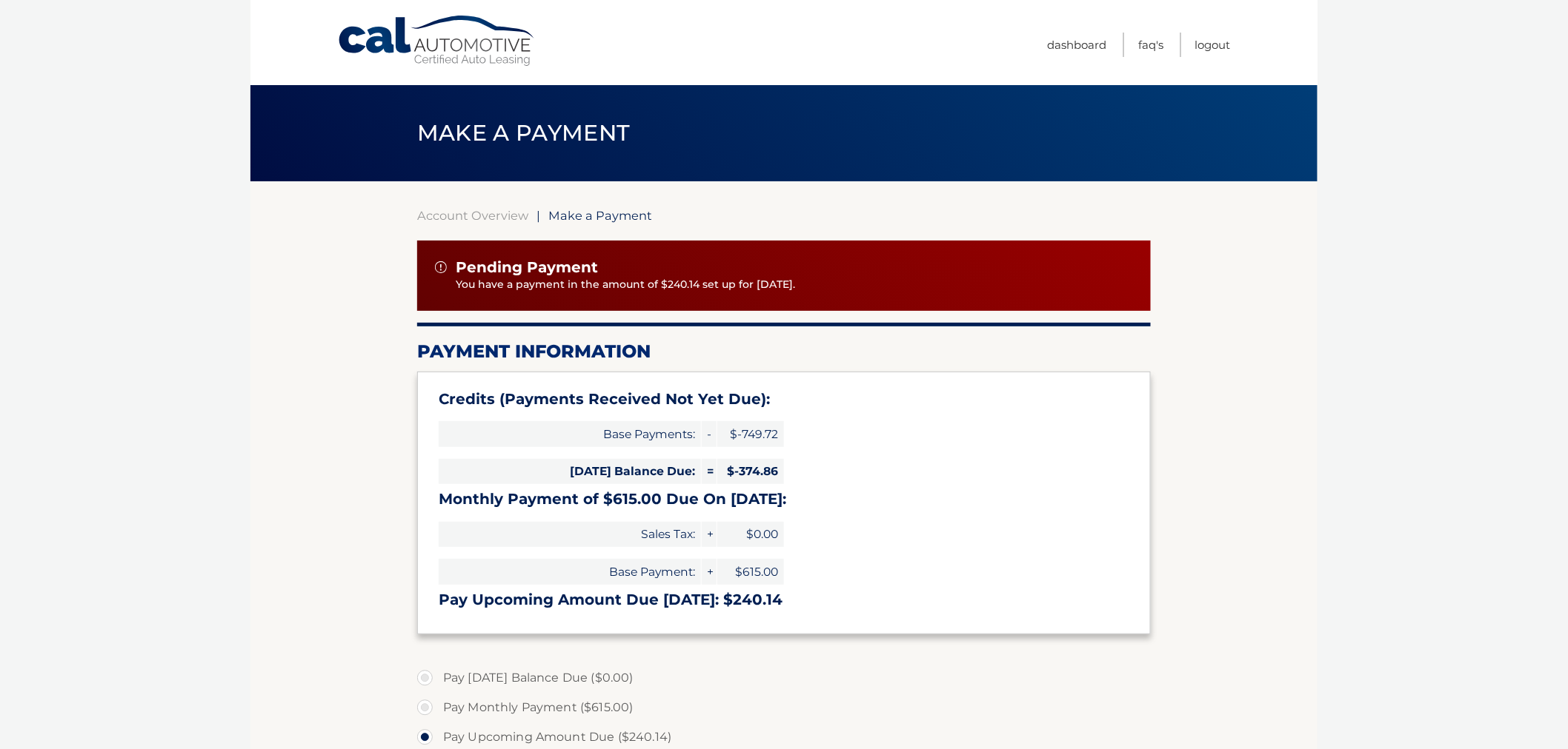
click at [1164, 460] on section "Account Overview | Make a Payment Pending Payment You have a payment in the amo…" at bounding box center [784, 638] width 1067 height 915
drag, startPoint x: 225, startPoint y: 317, endPoint x: 231, endPoint y: 288, distance: 29.6
click at [231, 311] on body "Cal Automotive Menu Dashboard FAQ's Logout |" at bounding box center [784, 374] width 1568 height 749
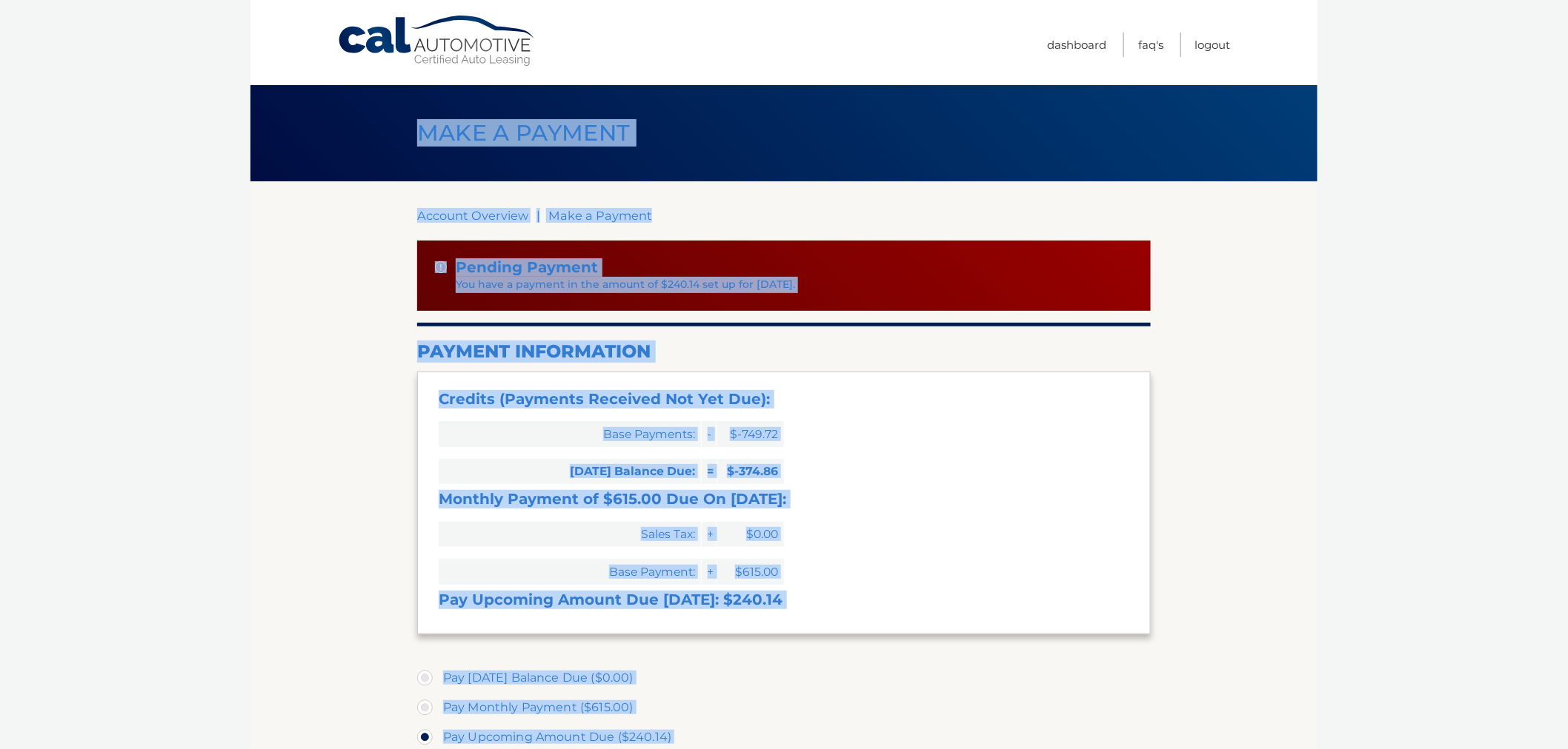
drag, startPoint x: 344, startPoint y: 116, endPoint x: 1341, endPoint y: 656, distance: 1133.8
click at [1338, 655] on body "Cal Automotive Menu Dashboard FAQ's Logout |" at bounding box center [784, 374] width 1568 height 749
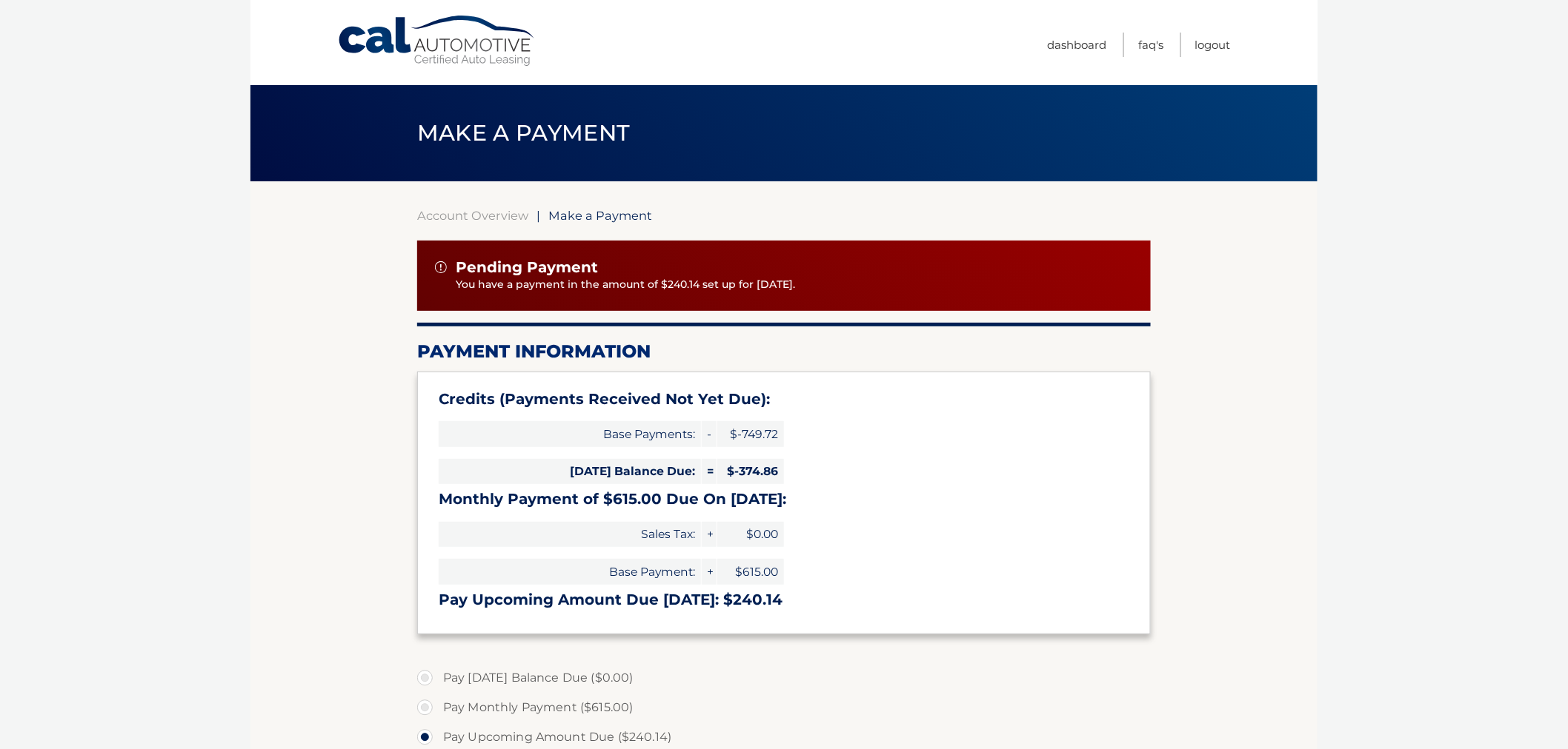
click at [1341, 656] on body "Cal Automotive Menu Dashboard FAQ's Logout |" at bounding box center [784, 374] width 1568 height 749
click at [454, 231] on section "Account Overview | Make a Payment Pending Payment You have a payment in the amo…" at bounding box center [784, 652] width 734 height 888
click at [454, 217] on link "Account Overview" at bounding box center [472, 216] width 112 height 15
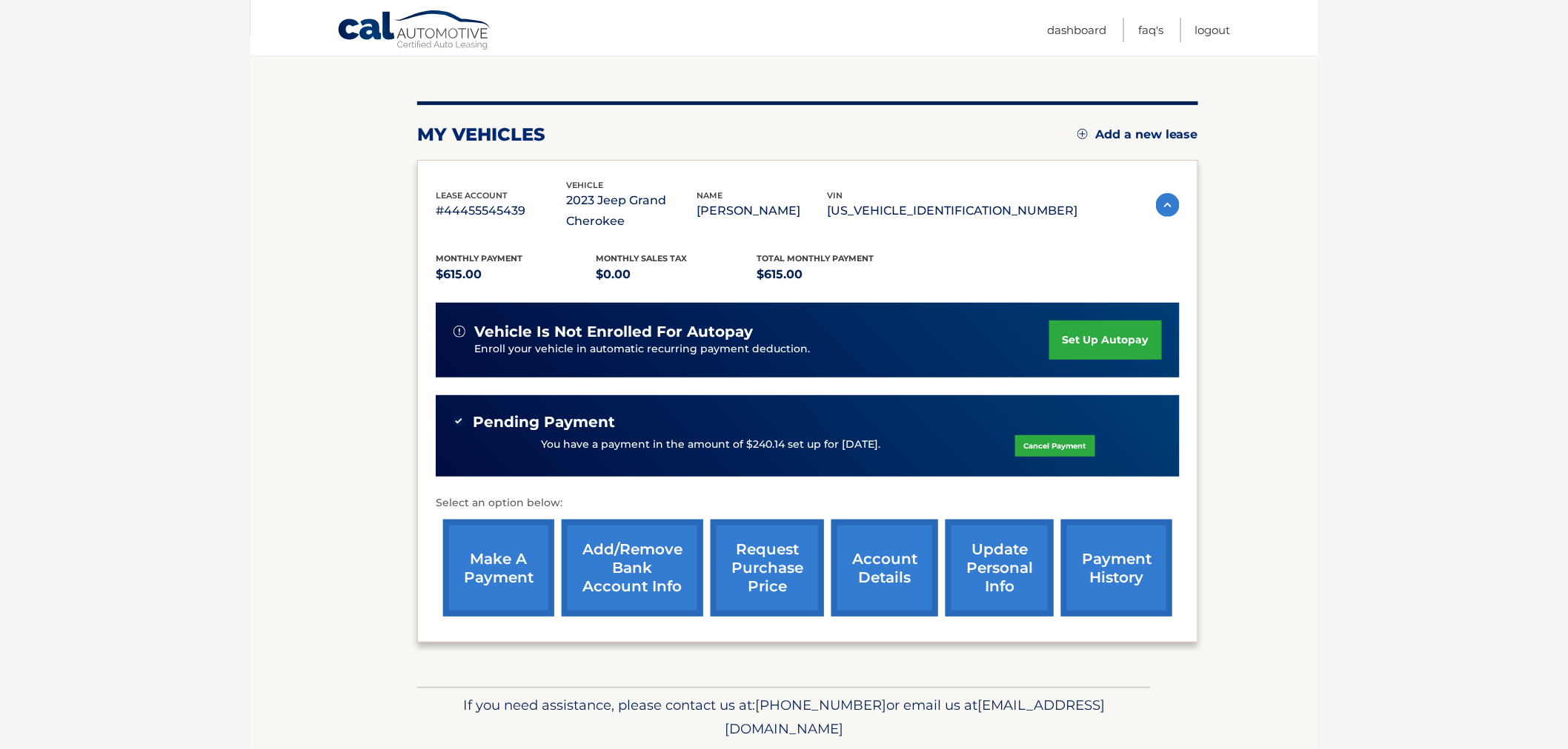
scroll to position [164, 0]
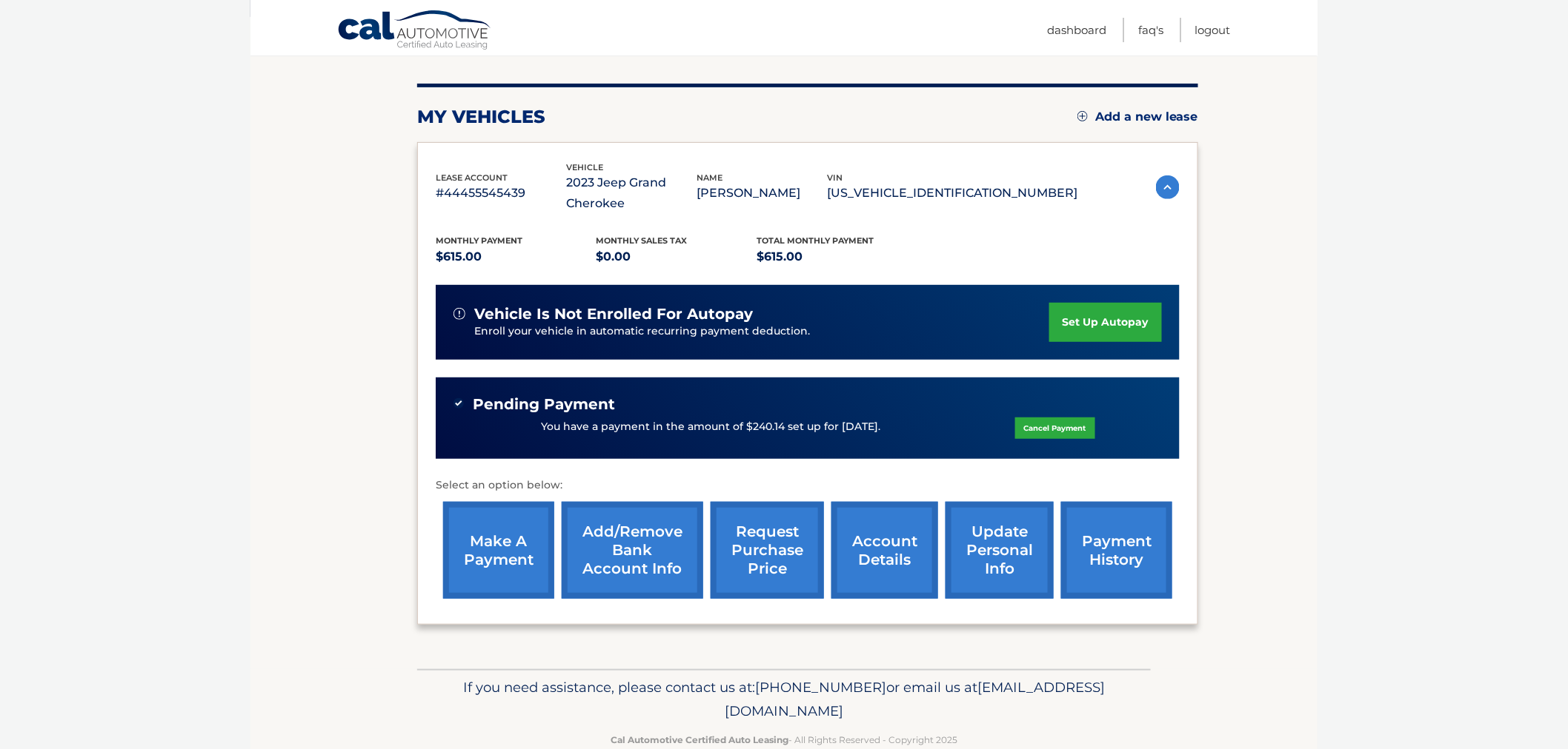
drag, startPoint x: 775, startPoint y: 684, endPoint x: 422, endPoint y: 650, distance: 354.6
click at [422, 585] on div "Cal Automotive Menu Dashboard FAQ's Logout vin" at bounding box center [784, 210] width 1067 height 749
click at [428, 678] on p "If you need assistance, please contact us at: [PHONE_NUMBER] or email us at [EM…" at bounding box center [784, 699] width 714 height 47
click at [277, 299] on section "my vehicles Add a new lease lease account #44455545439 vehicle 2023 Jeep Grand …" at bounding box center [784, 343] width 1067 height 652
click at [1157, 193] on img at bounding box center [1168, 187] width 24 height 24
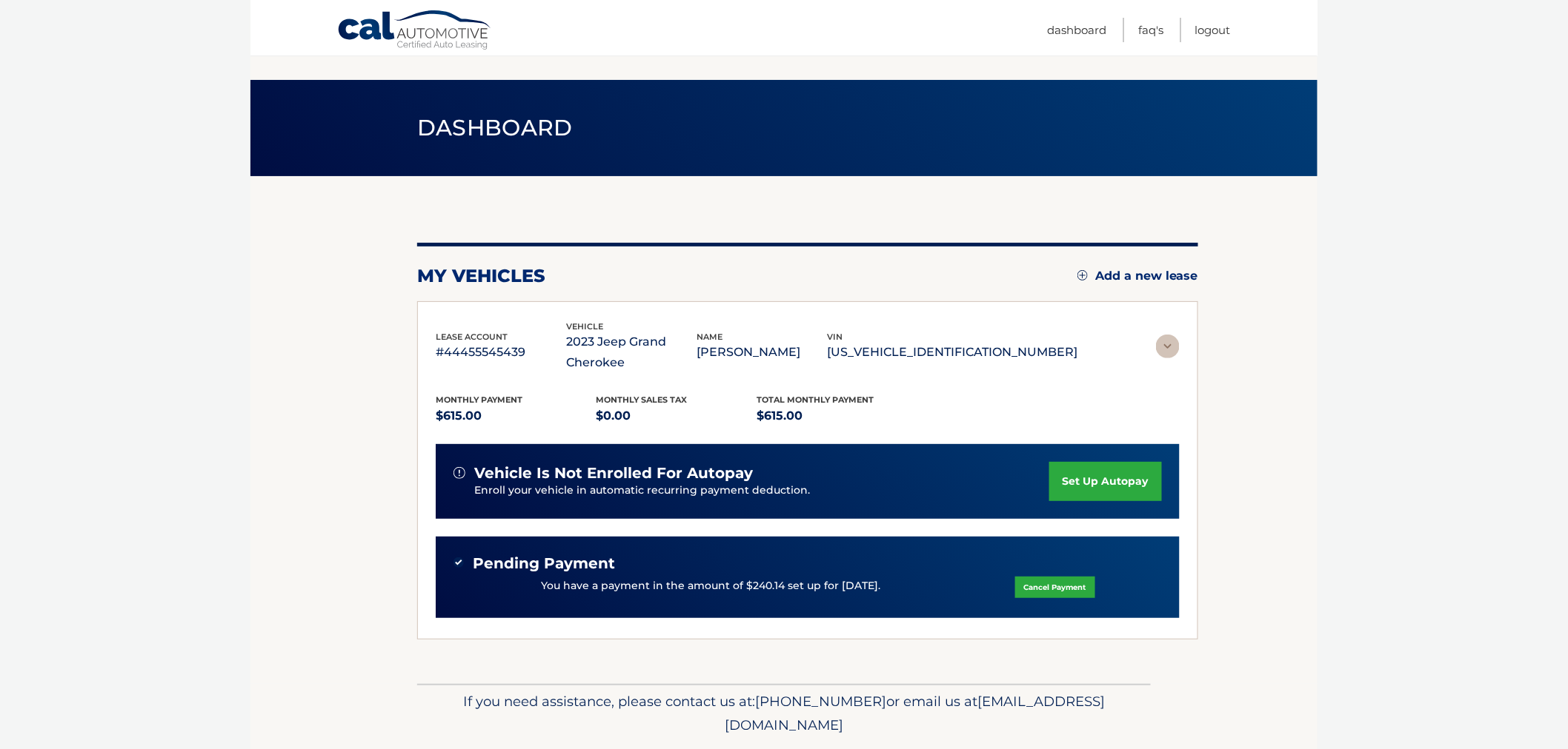
scroll to position [0, 0]
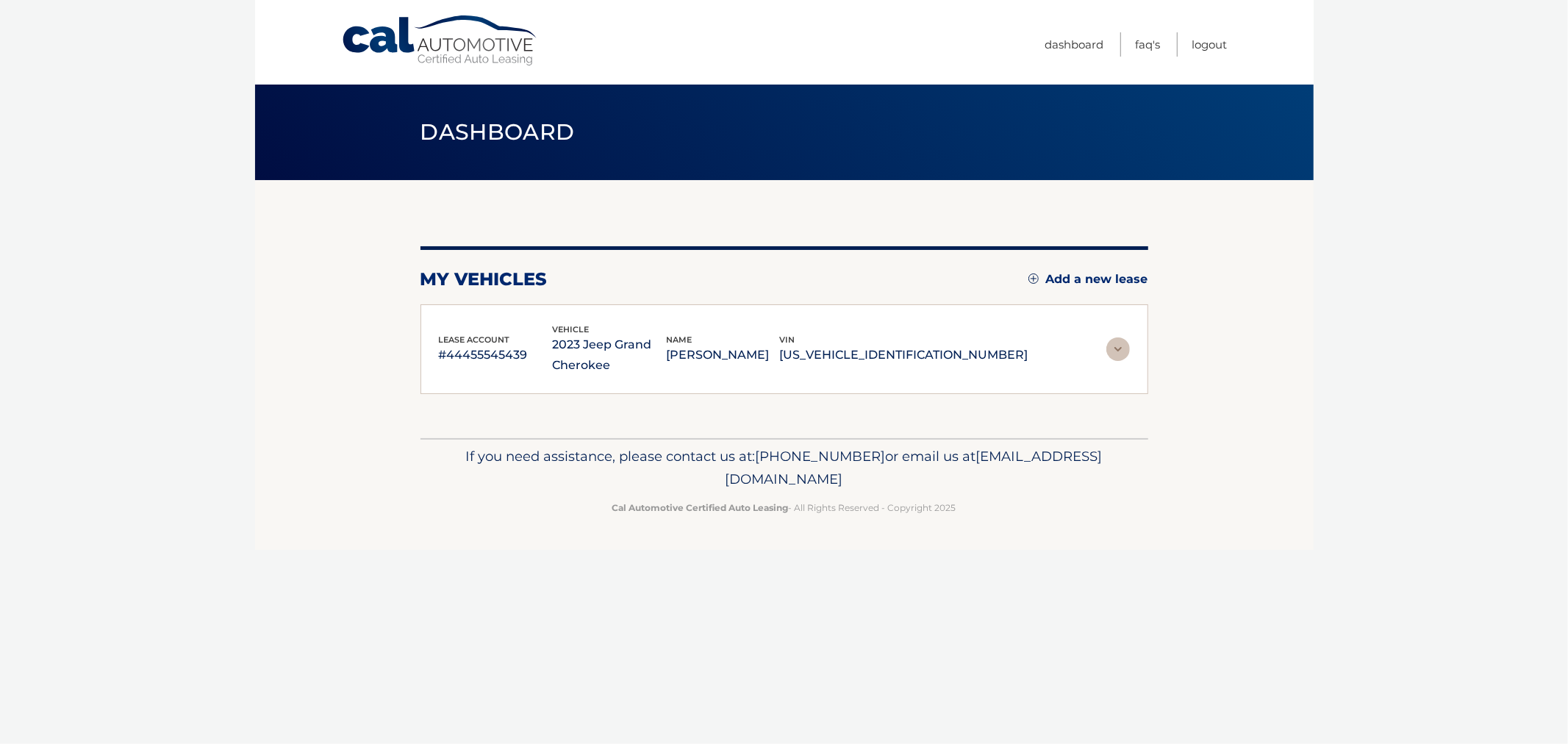
drag, startPoint x: 1094, startPoint y: 523, endPoint x: 363, endPoint y: 126, distance: 831.8
click at [365, 128] on div "Cal Automotive Menu Dashboard FAQ's Logout vin" at bounding box center [784, 372] width 1058 height 744
click at [365, 113] on div "Dashboard" at bounding box center [784, 132] width 1058 height 95
click at [1119, 339] on img at bounding box center [1119, 350] width 24 height 24
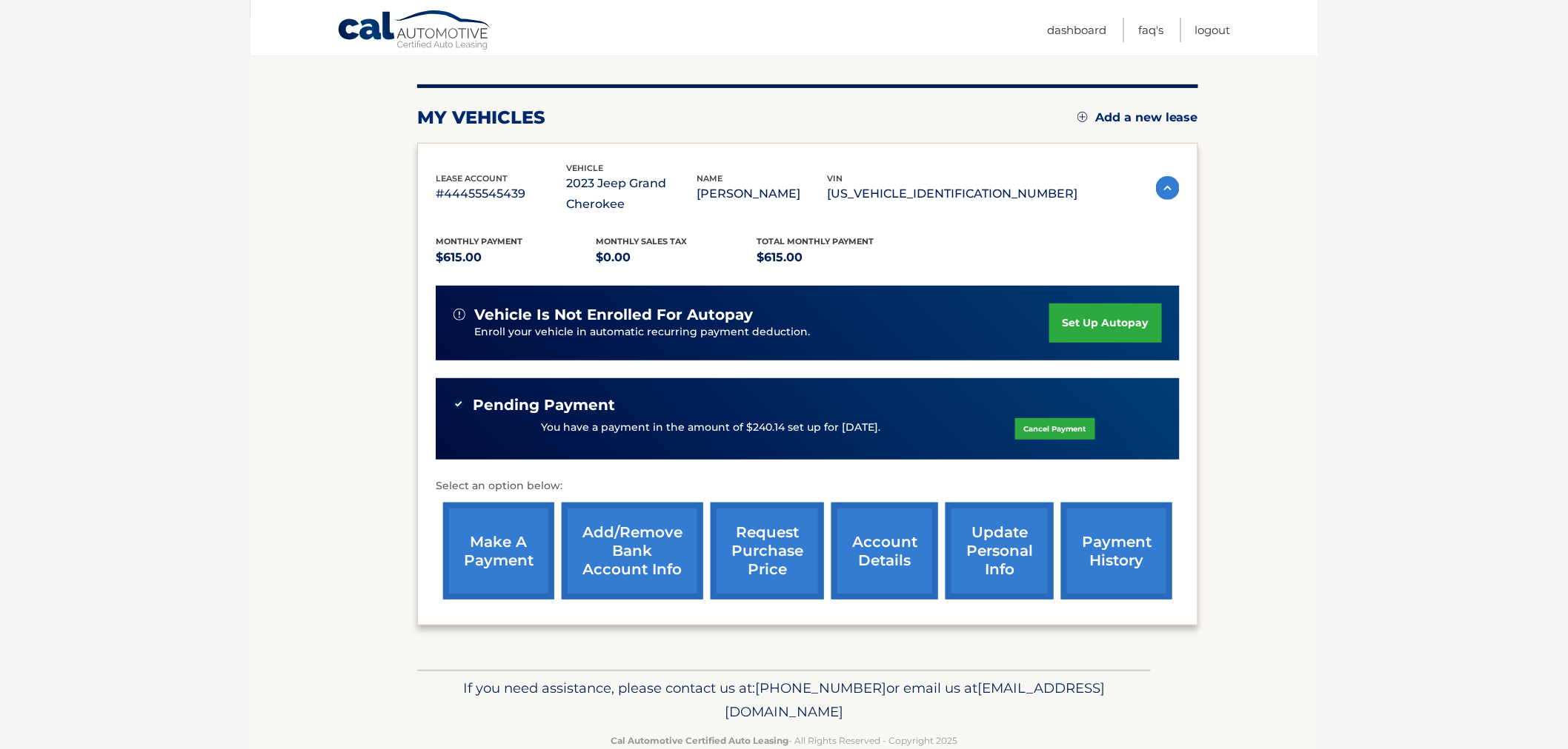
scroll to position [164, 0]
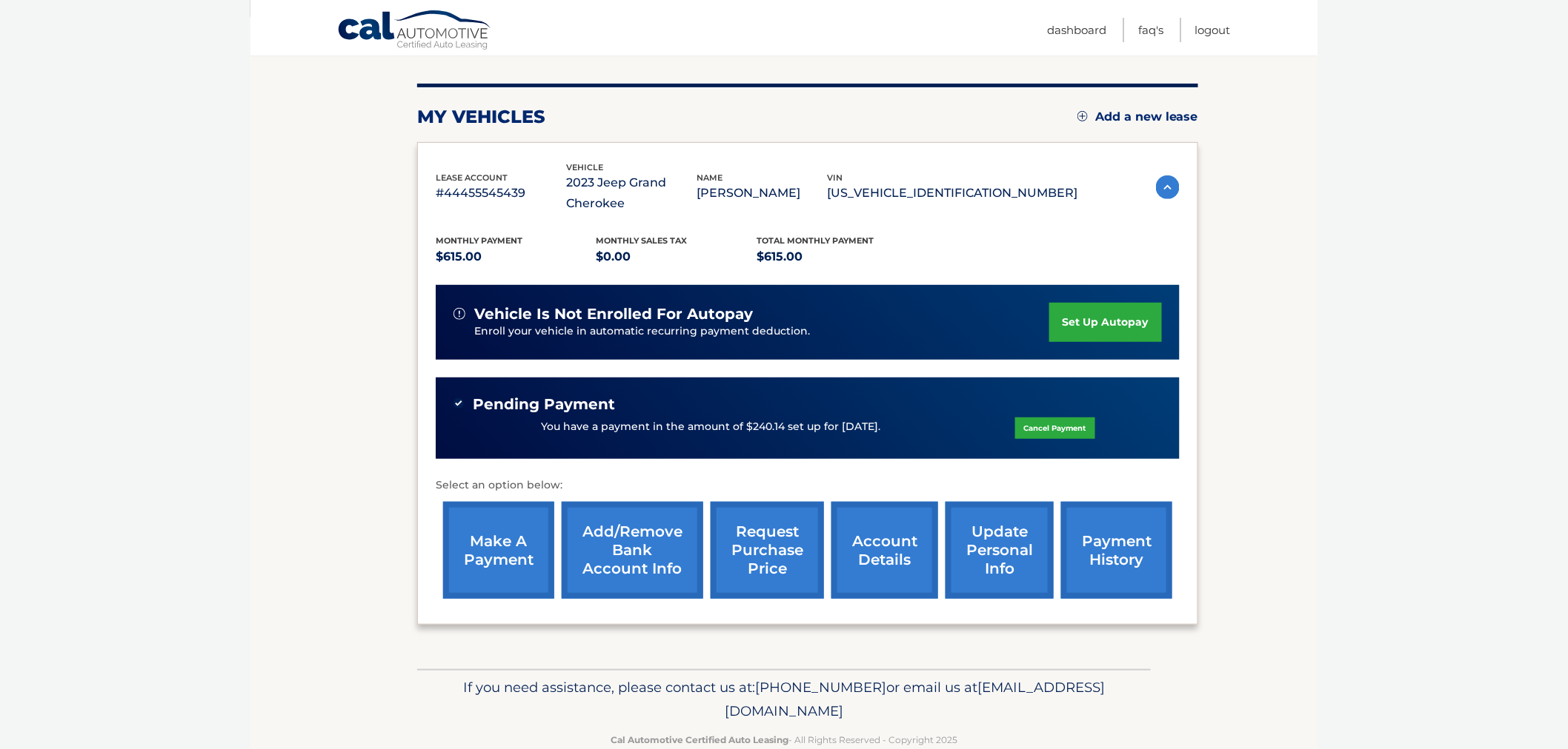
drag, startPoint x: 1108, startPoint y: 707, endPoint x: 553, endPoint y: 661, distance: 556.9
click at [558, 585] on div "Cal Automotive Menu Dashboard FAQ's Logout vin" at bounding box center [784, 210] width 1067 height 749
click at [523, 673] on div "If you need assistance, please contact us at: [PHONE_NUMBER] or email us at [EM…" at bounding box center [784, 711] width 734 height 83
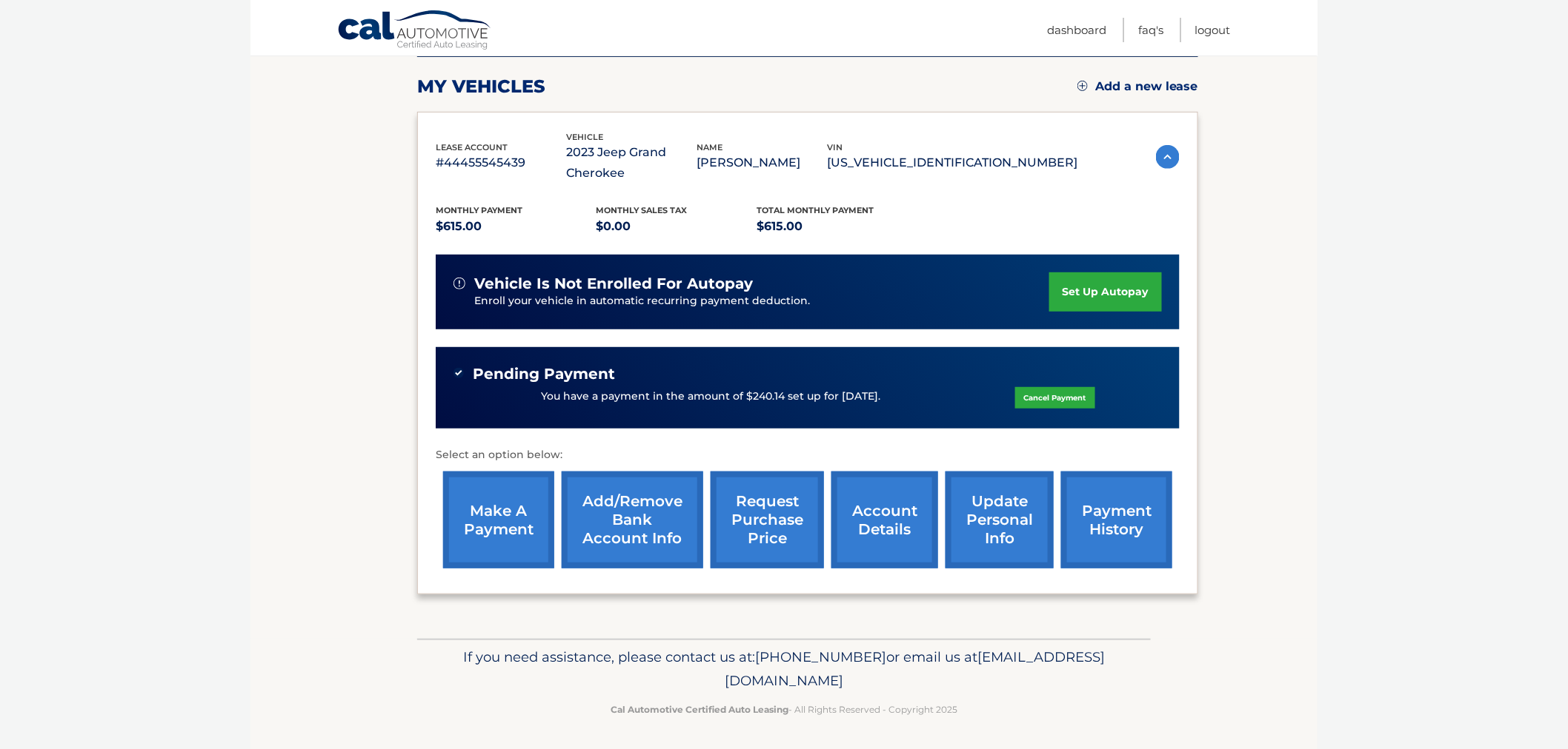
drag, startPoint x: 513, startPoint y: 684, endPoint x: 1006, endPoint y: 733, distance: 495.4
click at [1006, 737] on footer "If you need assistance, please contact us at: [PHONE_NUMBER] or email us at [EM…" at bounding box center [784, 696] width 1067 height 112
click at [1006, 729] on footer "If you need assistance, please contact us at: [PHONE_NUMBER] or email us at [EM…" at bounding box center [784, 696] width 1067 height 112
drag, startPoint x: 809, startPoint y: 696, endPoint x: 449, endPoint y: 616, distance: 368.8
click at [449, 555] on div "Cal Automotive Menu Dashboard FAQ's Logout vin" at bounding box center [784, 180] width 1067 height 749
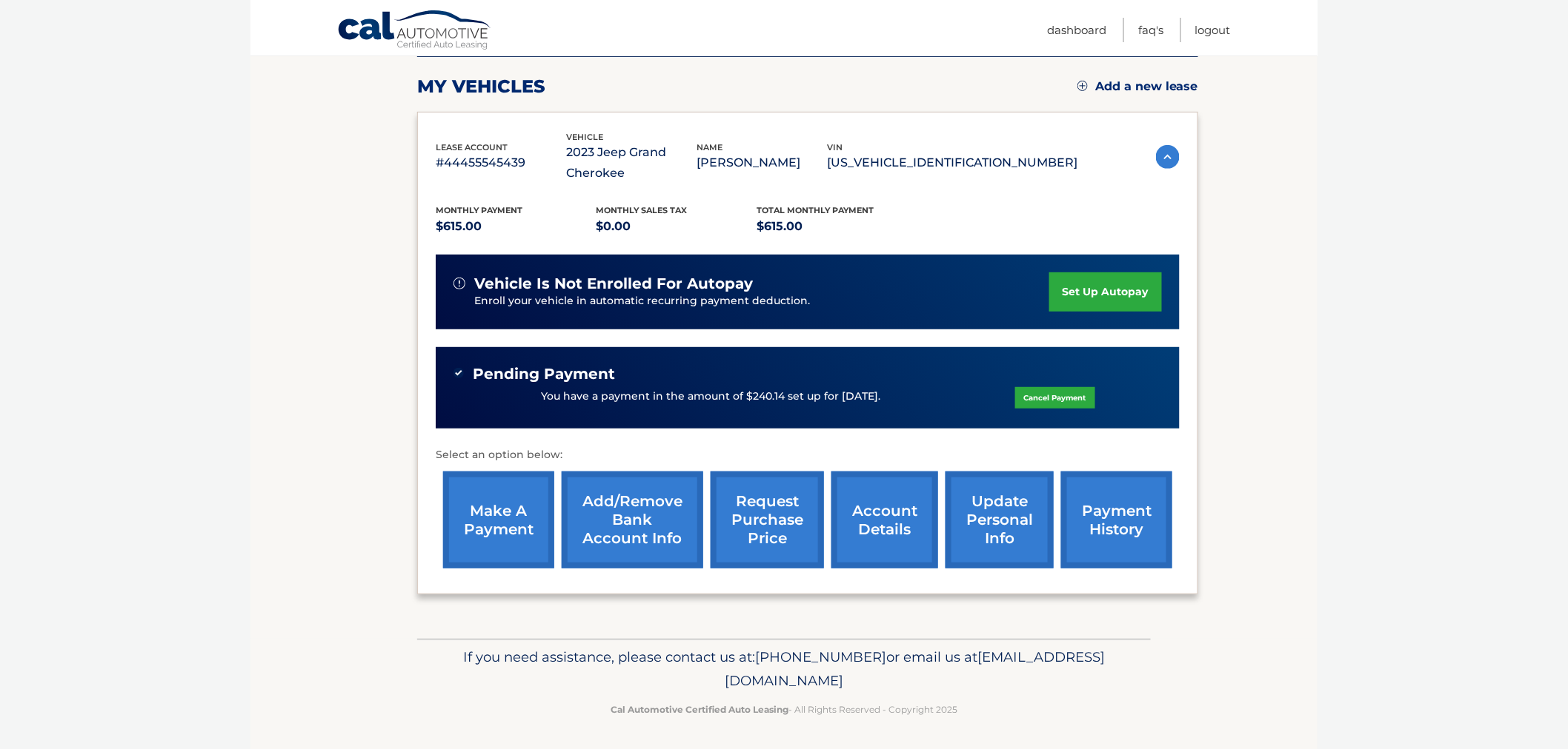
click at [478, 620] on div "my vehicles Add a new lease lease account #44455545439 vehicle 2023 Jeep Grand …" at bounding box center [807, 313] width 781 height 652
drag, startPoint x: 676, startPoint y: 648, endPoint x: 1004, endPoint y: 704, distance: 332.7
click at [987, 555] on div "Cal Automotive Menu Dashboard FAQ's Logout vin" at bounding box center [784, 180] width 1067 height 749
click at [1004, 704] on p "Cal Automotive Certified Auto Leasing - All Rights Reserved - Copyright 2025" at bounding box center [784, 709] width 714 height 16
click at [216, 461] on body "Cal Automotive Menu Dashboard FAQ's Logout" at bounding box center [784, 180] width 1568 height 749
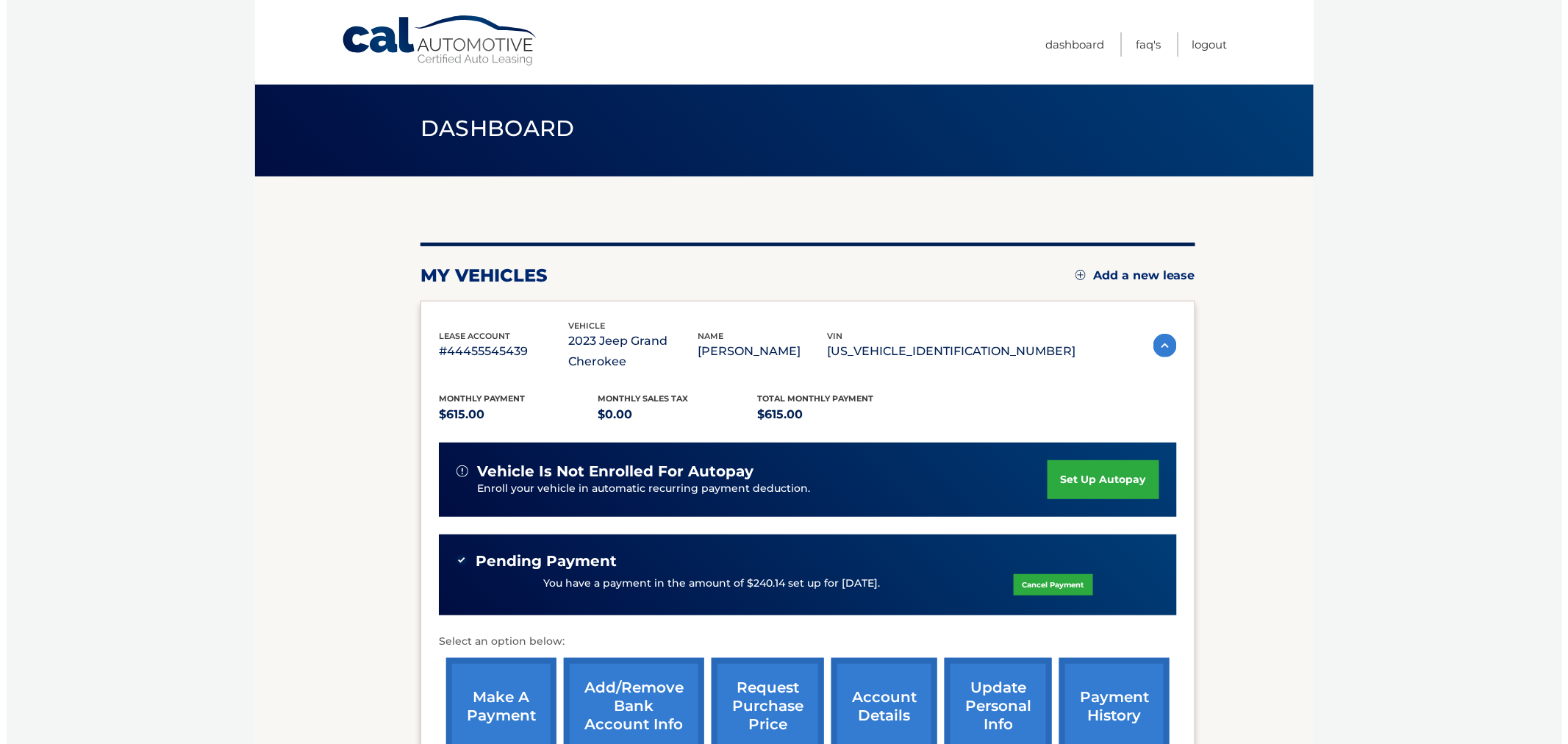
scroll to position [0, 0]
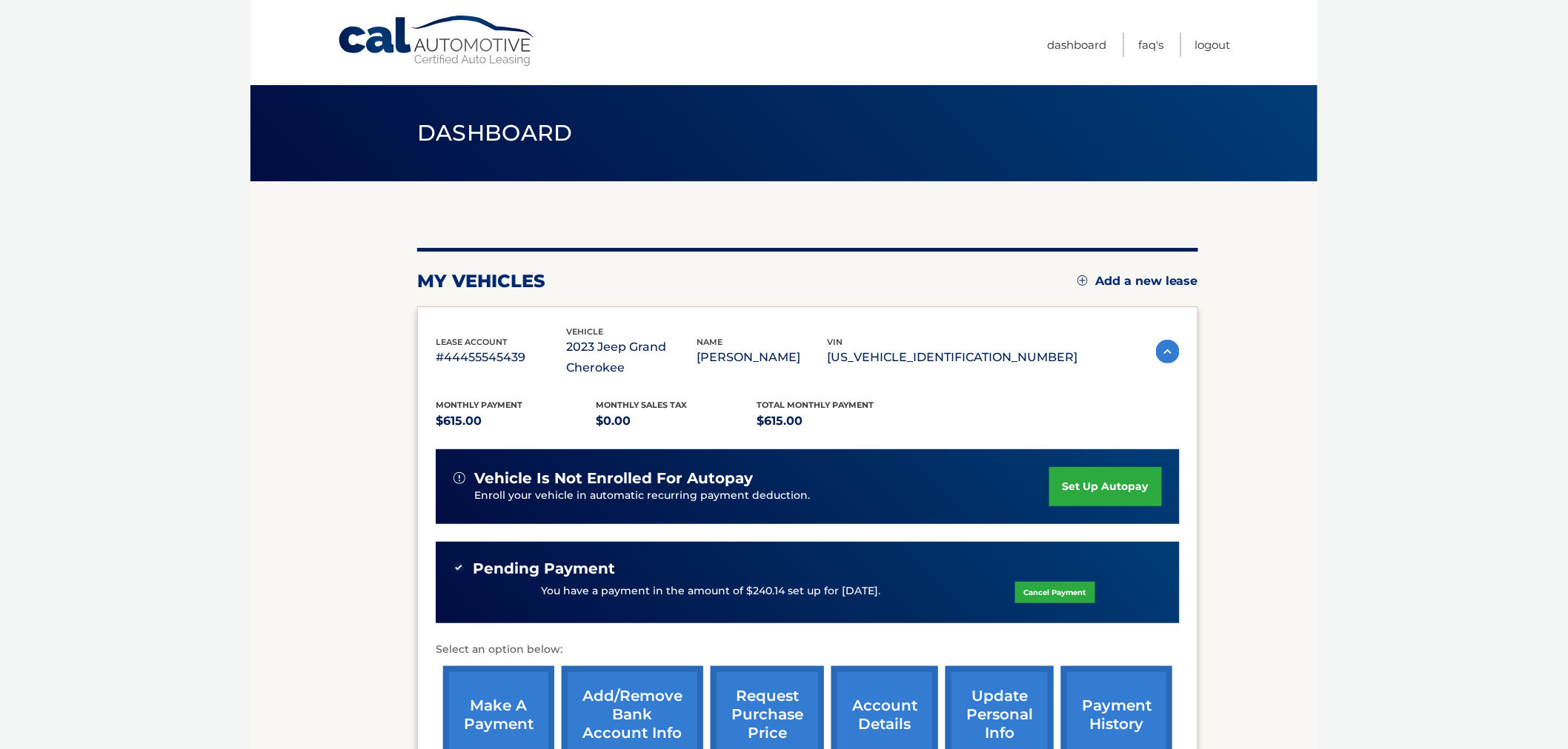
click at [1161, 354] on img at bounding box center [1168, 352] width 24 height 24
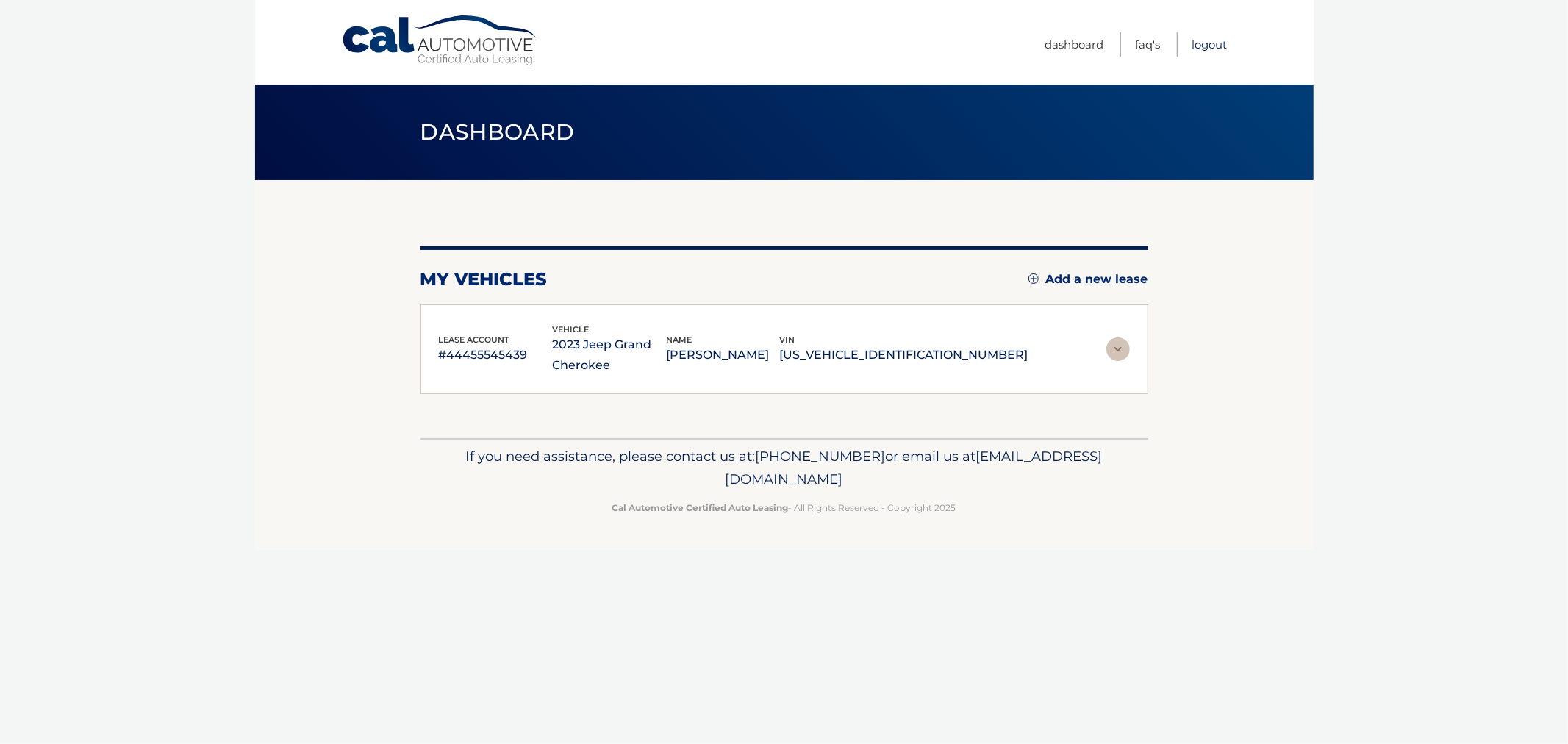
click at [1204, 37] on link "Logout" at bounding box center [1210, 44] width 36 height 25
